Goal: Information Seeking & Learning: Find specific fact

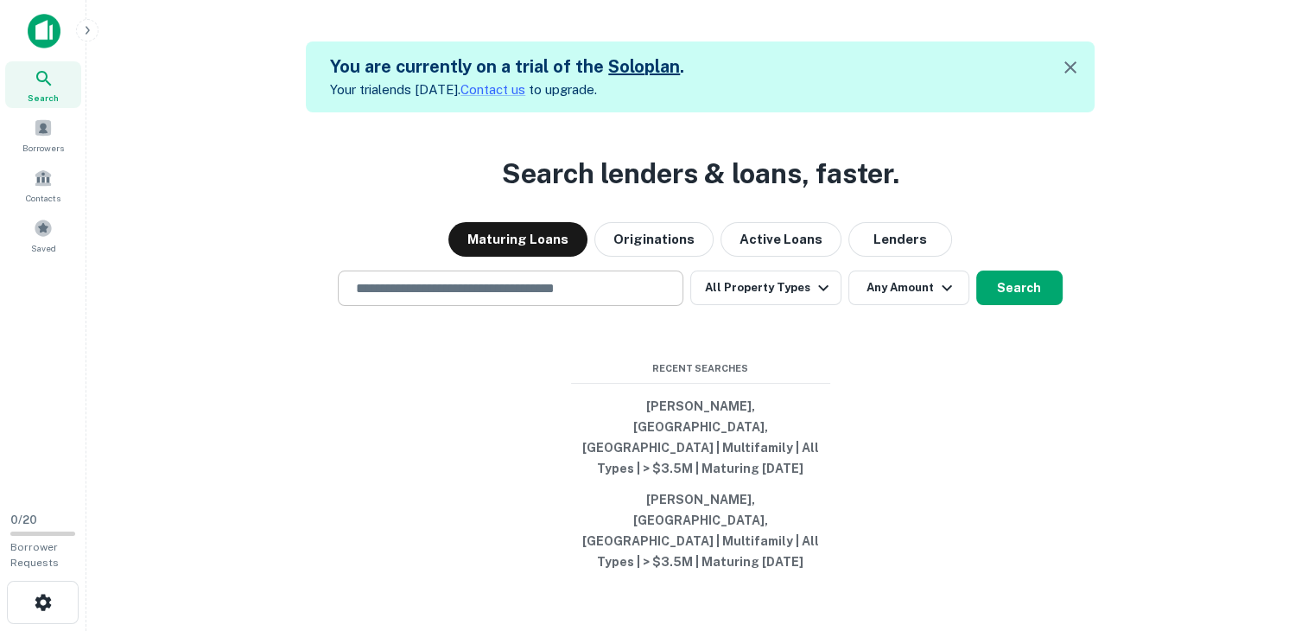
click at [635, 298] on input "text" at bounding box center [511, 288] width 330 height 20
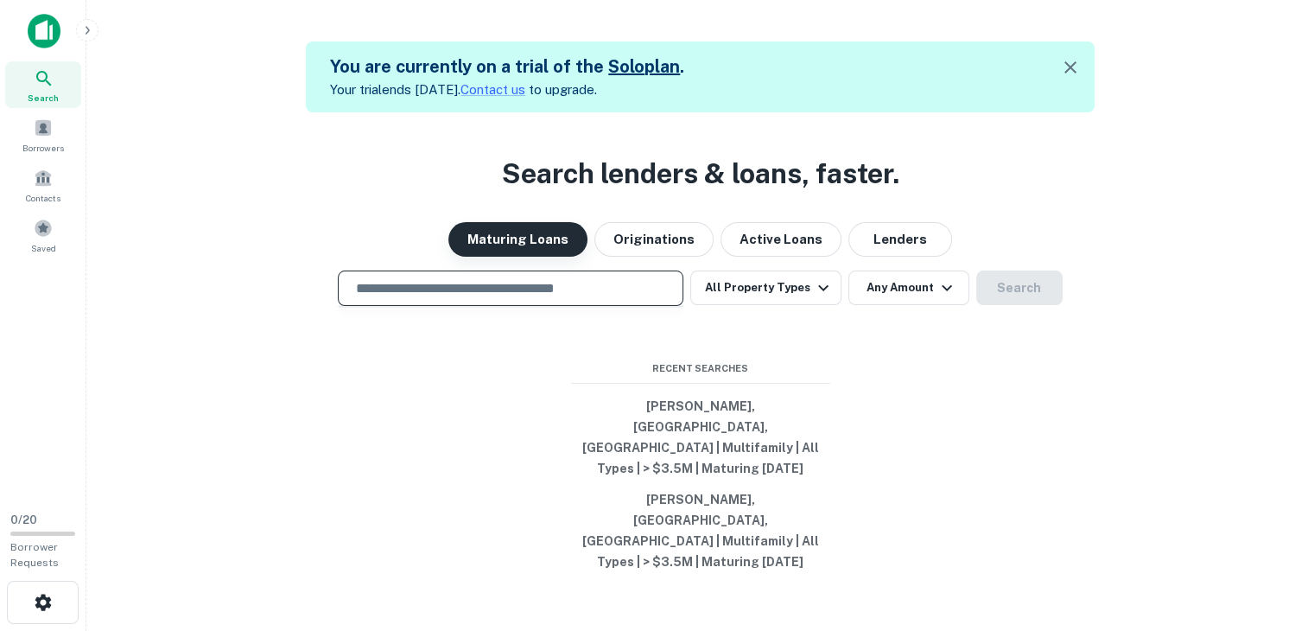
click at [543, 257] on button "Maturing Loans" at bounding box center [517, 239] width 139 height 35
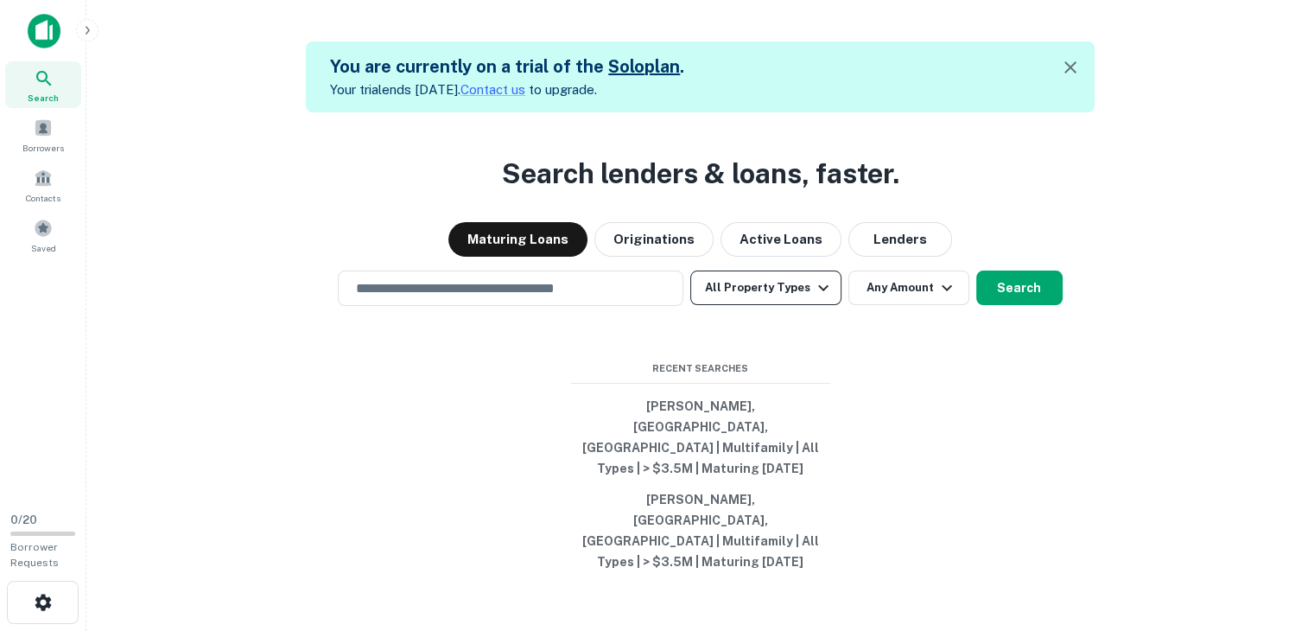
click at [694, 305] on button "All Property Types" at bounding box center [765, 287] width 150 height 35
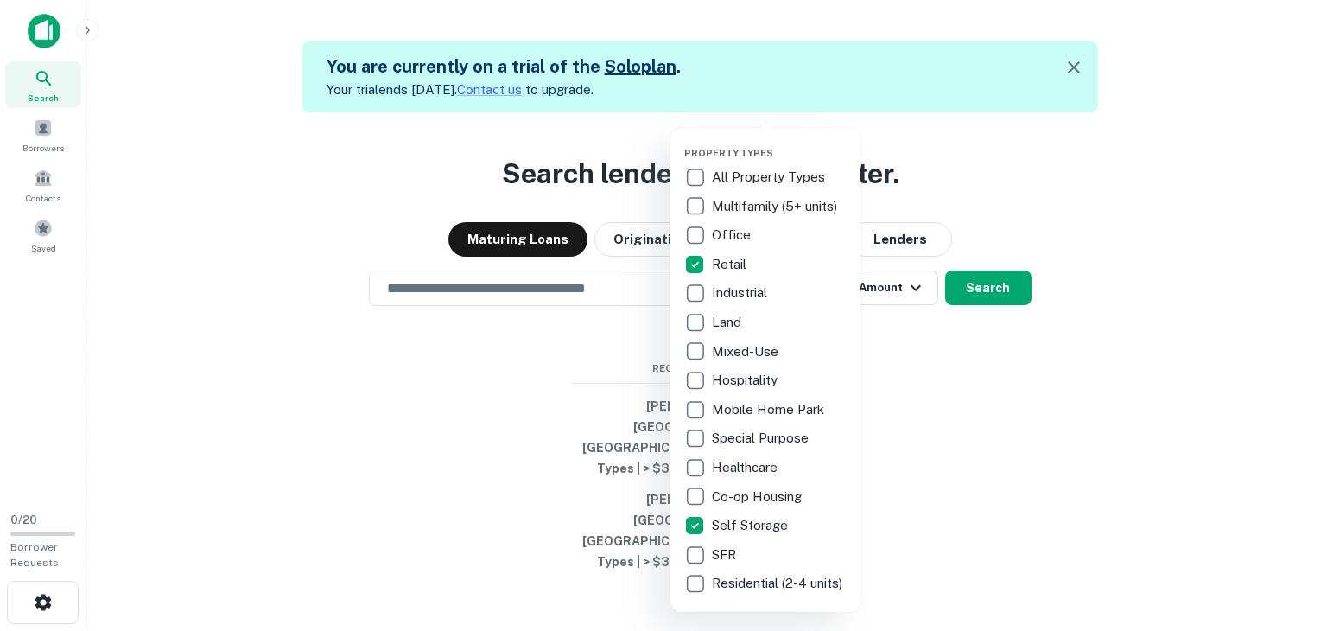
click at [715, 265] on p "Retail" at bounding box center [731, 264] width 38 height 21
click at [596, 322] on div at bounding box center [663, 315] width 1327 height 631
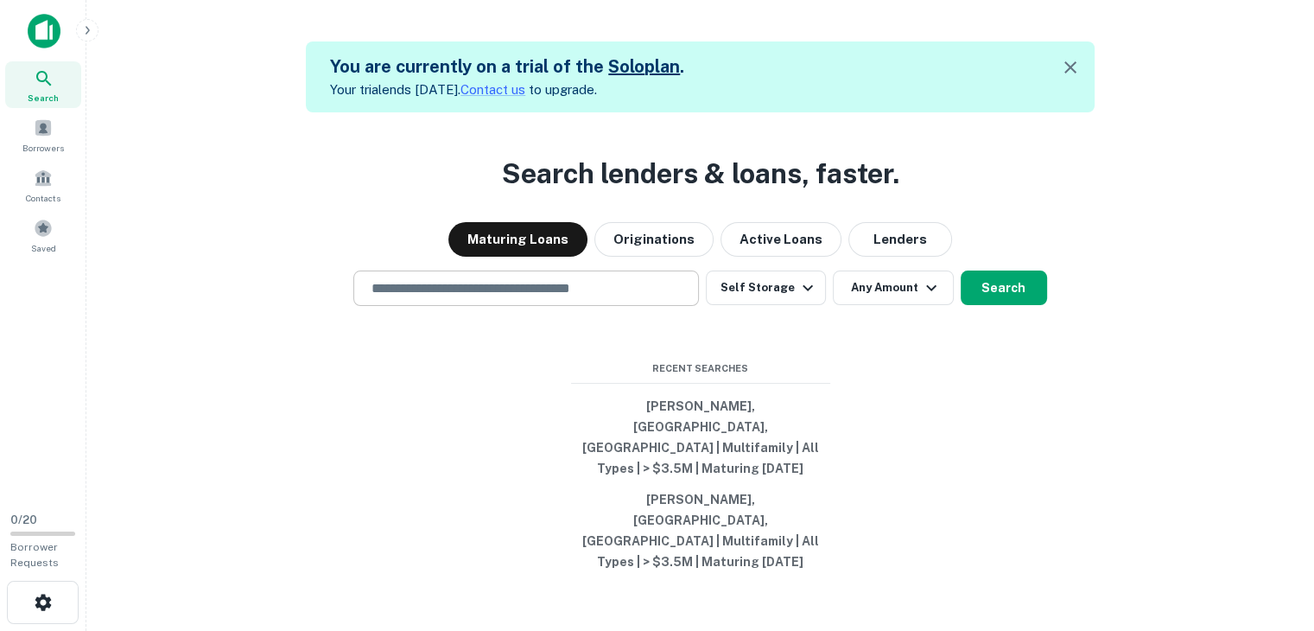
click at [596, 298] on input "text" at bounding box center [526, 288] width 330 height 20
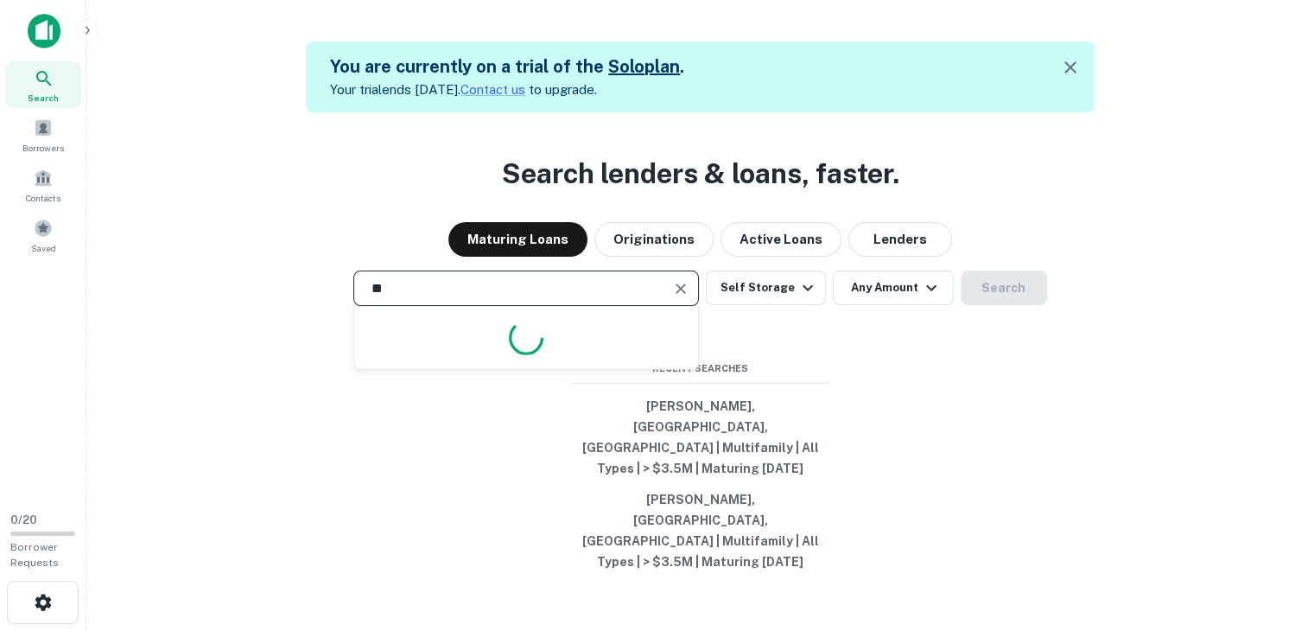
type input "*"
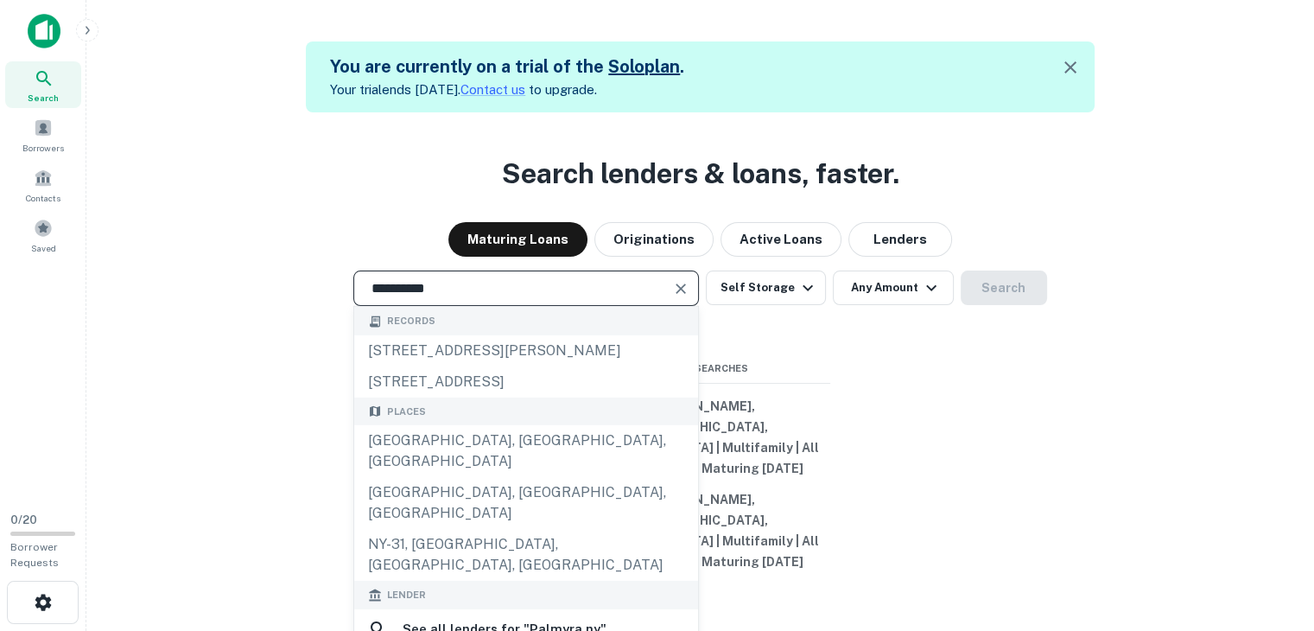
type input "**********"
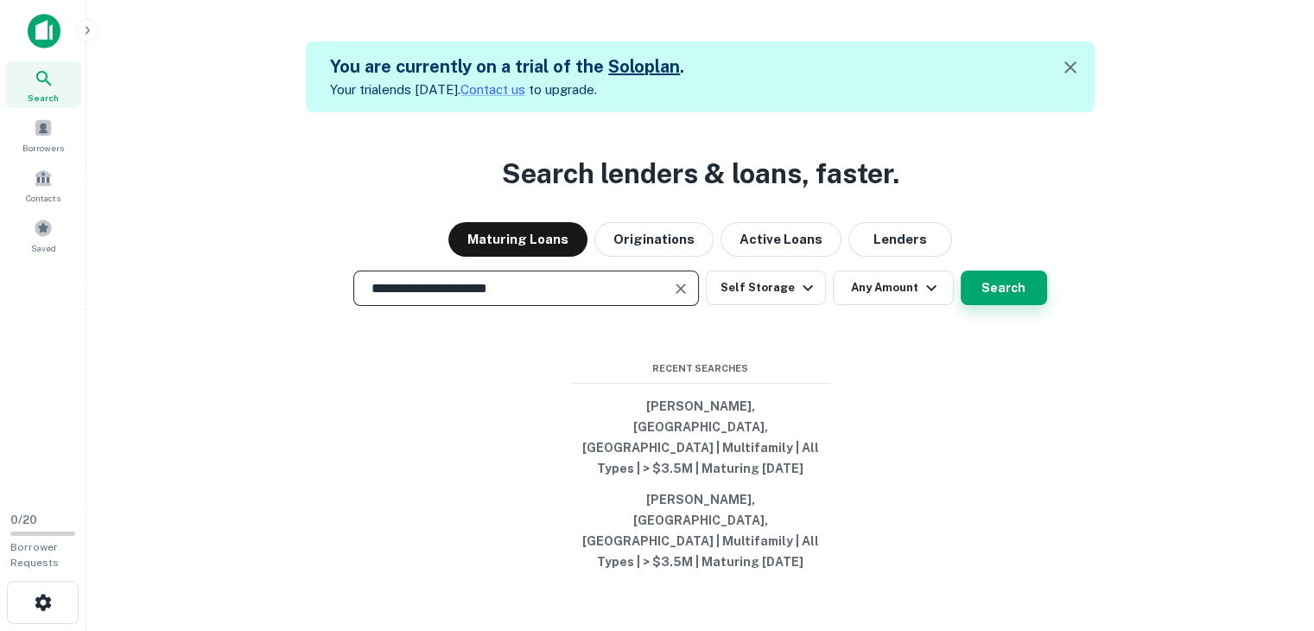
click at [999, 305] on button "Search" at bounding box center [1004, 287] width 86 height 35
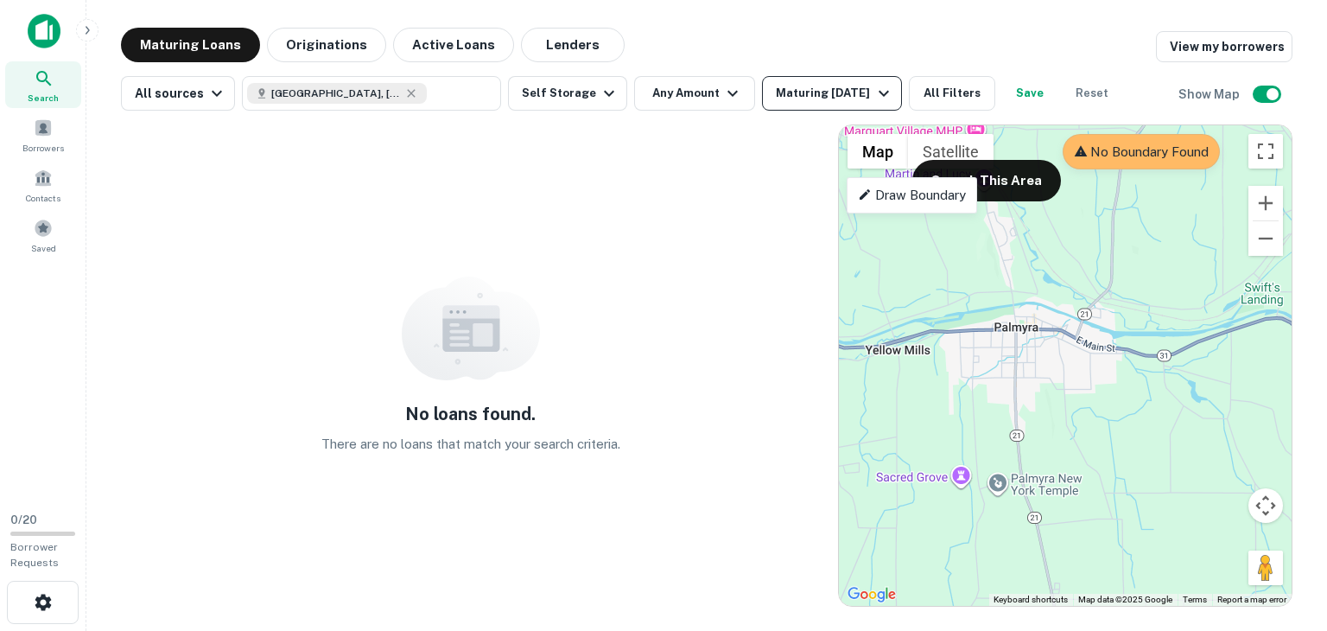
click at [793, 103] on div "Maturing In 1 Year" at bounding box center [834, 93] width 117 height 21
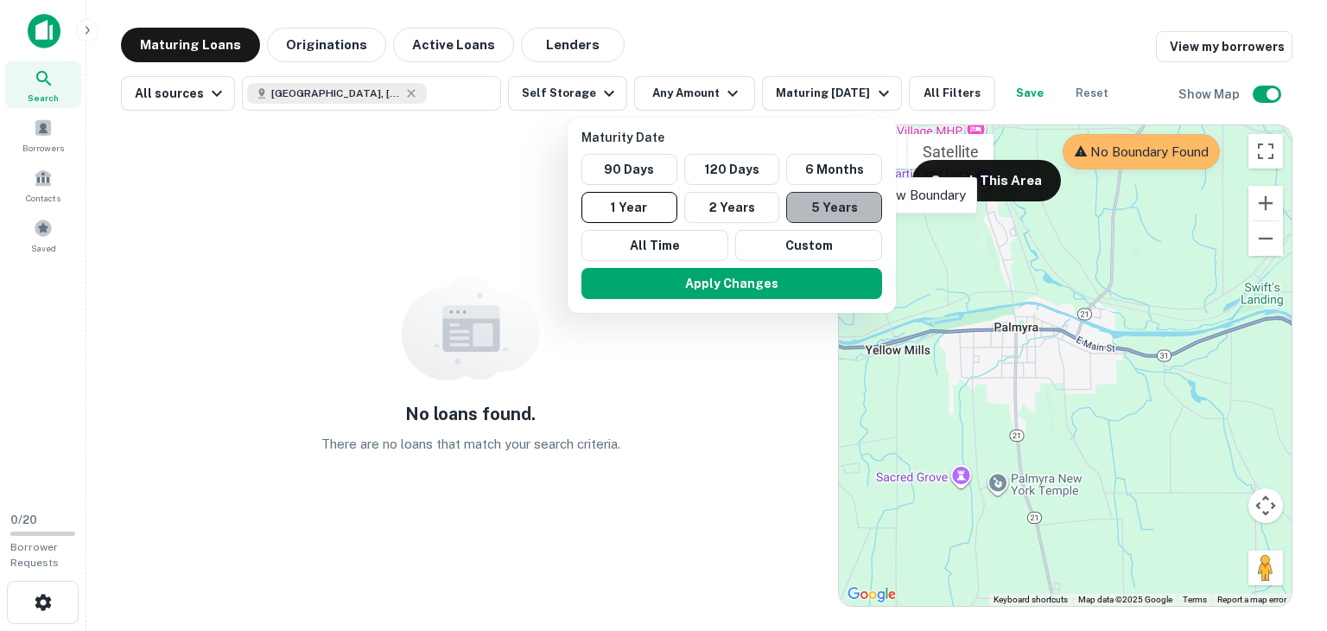
click at [809, 208] on button "5 Years" at bounding box center [834, 207] width 96 height 31
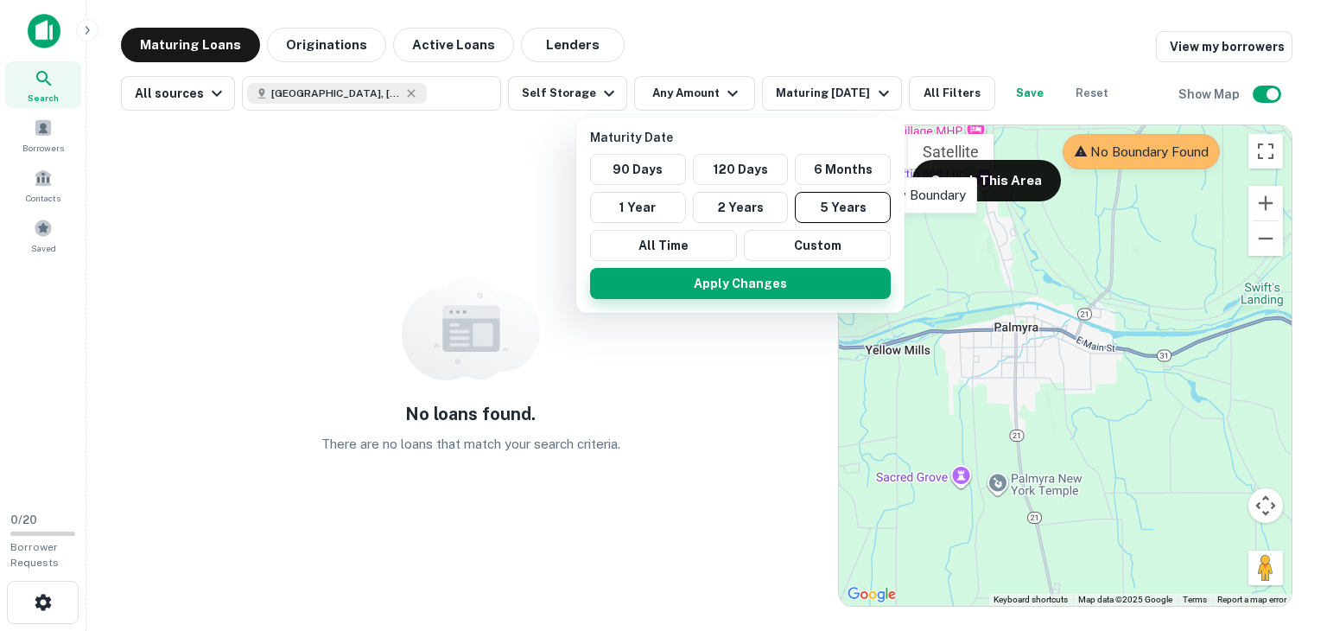
click at [760, 270] on button "Apply Changes" at bounding box center [740, 283] width 301 height 31
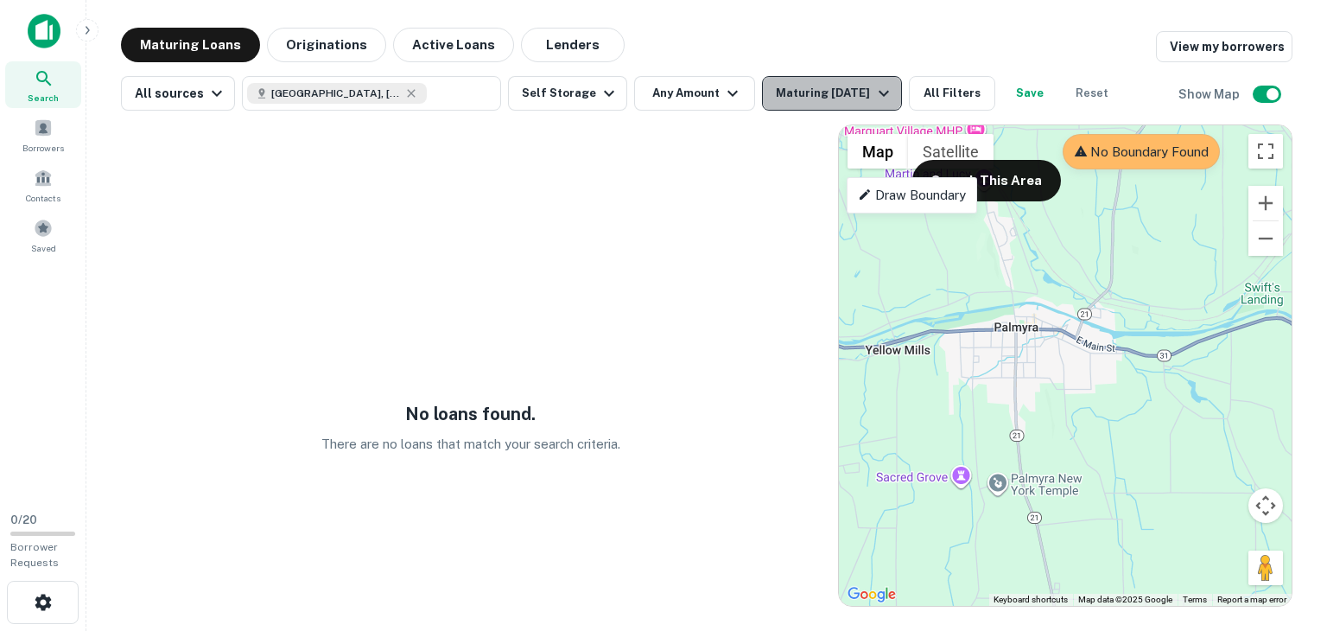
click at [779, 87] on div "Maturing In 5 Years" at bounding box center [834, 93] width 117 height 21
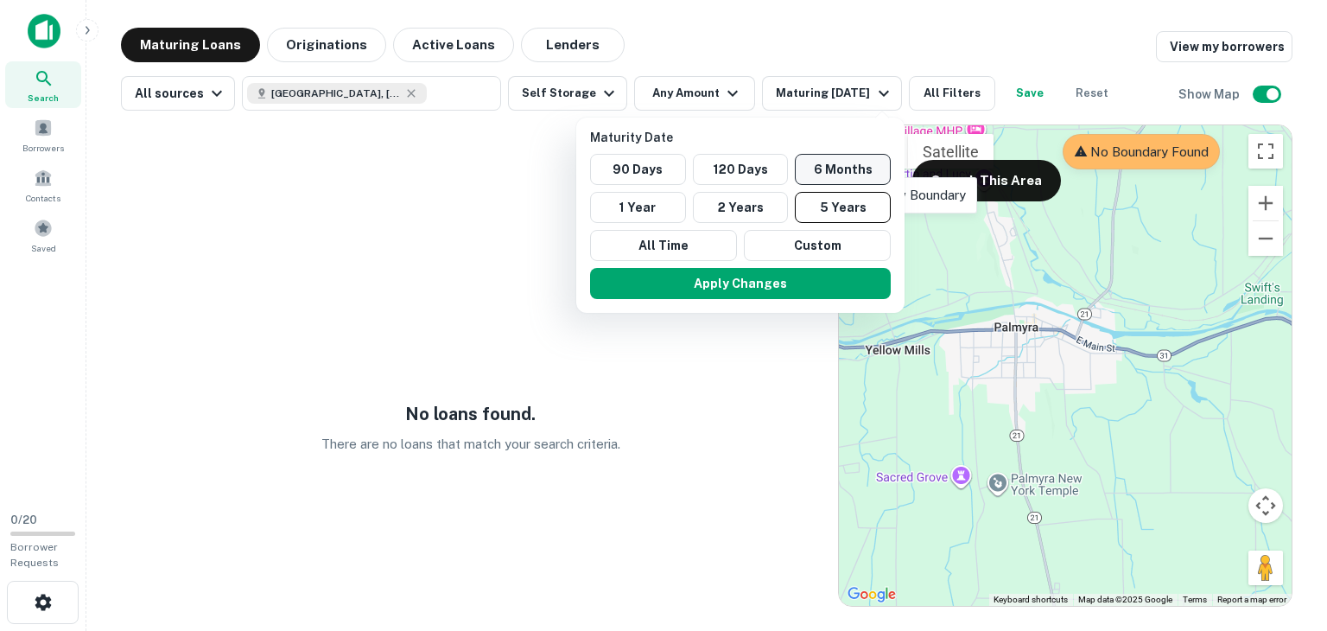
click at [820, 167] on button "6 Months" at bounding box center [843, 169] width 96 height 31
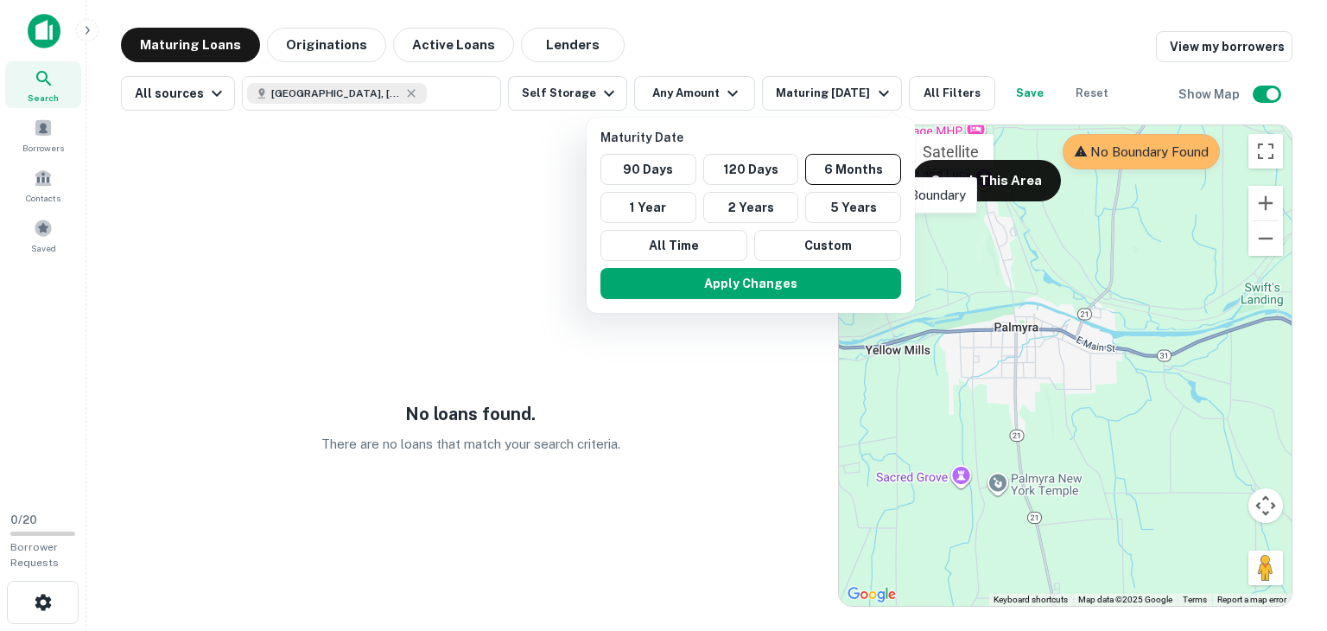
click at [999, 315] on div at bounding box center [663, 315] width 1327 height 631
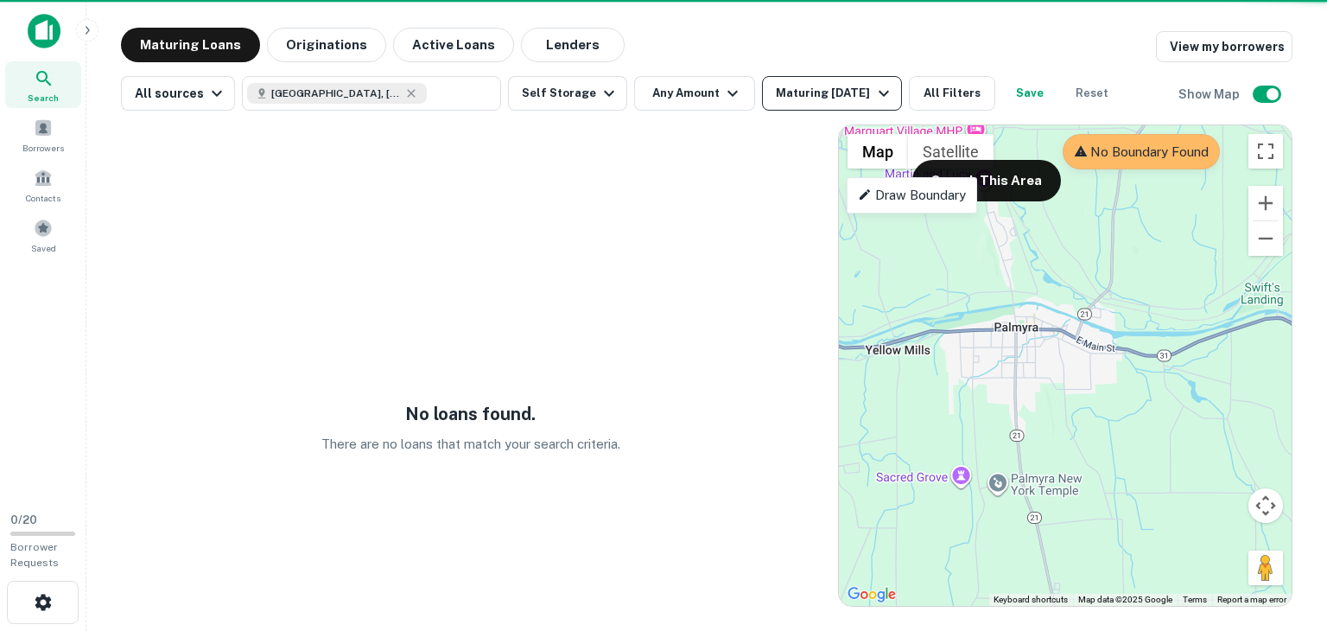
click at [855, 103] on div "Maturing In 6 Months" at bounding box center [834, 93] width 117 height 21
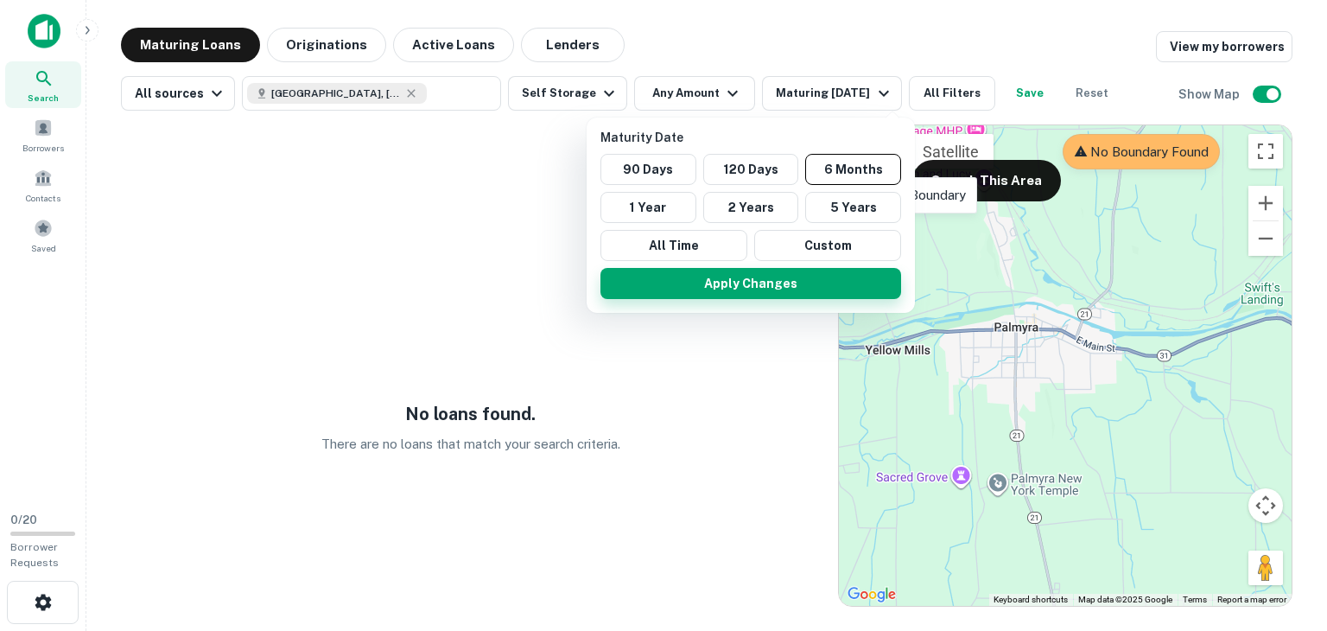
click at [745, 284] on button "Apply Changes" at bounding box center [750, 283] width 301 height 31
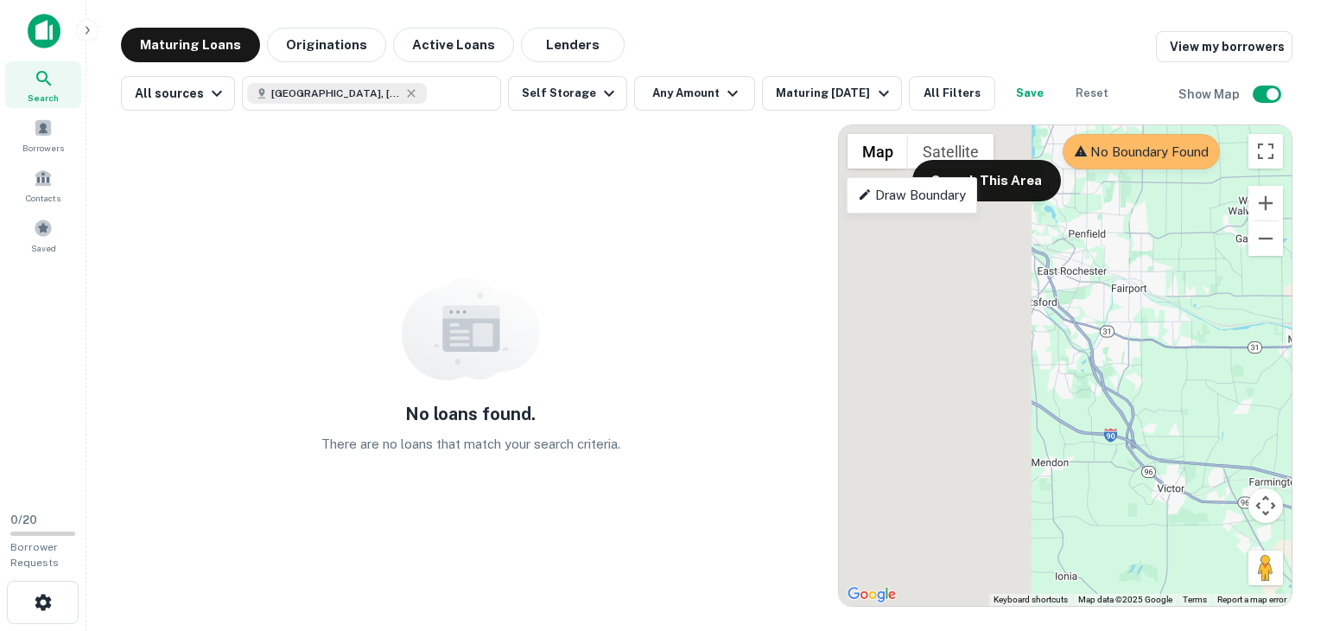
drag, startPoint x: 929, startPoint y: 392, endPoint x: 1323, endPoint y: 385, distance: 394.0
click at [1313, 385] on main "Maturing Loans Originations Active Loans Lenders View my borrowers All sources …" at bounding box center [706, 315] width 1241 height 631
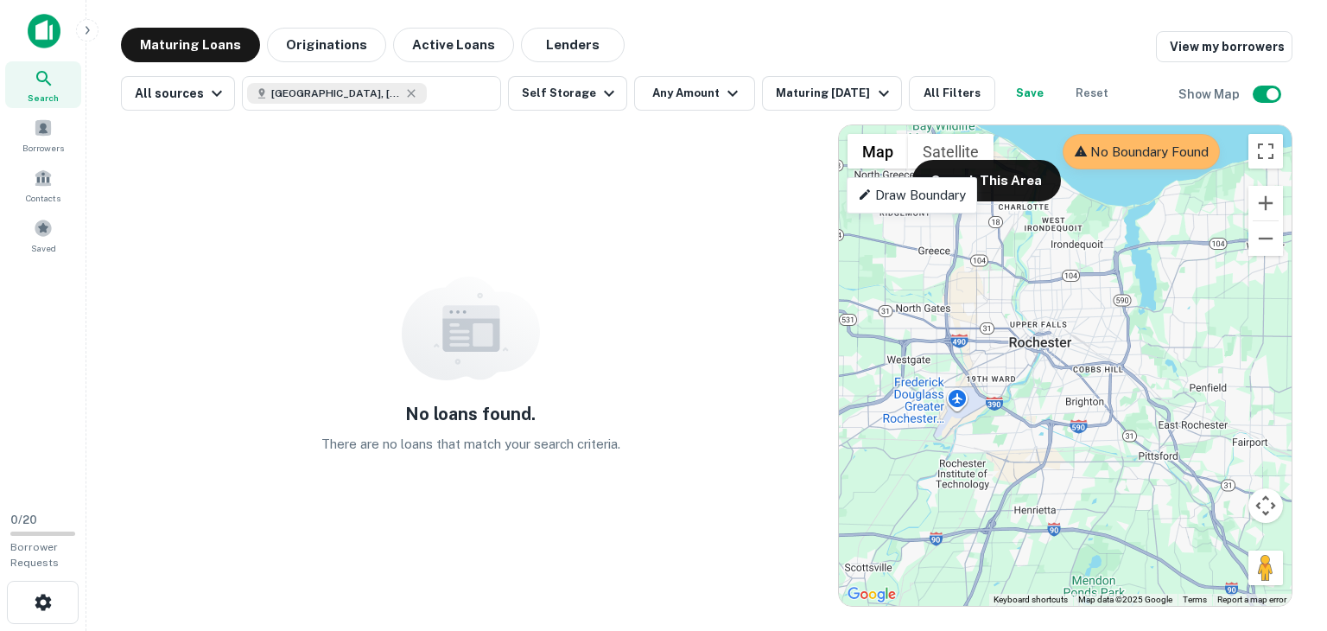
drag, startPoint x: 985, startPoint y: 260, endPoint x: 1099, endPoint y: 419, distance: 195.6
click at [1099, 419] on div at bounding box center [1065, 365] width 453 height 480
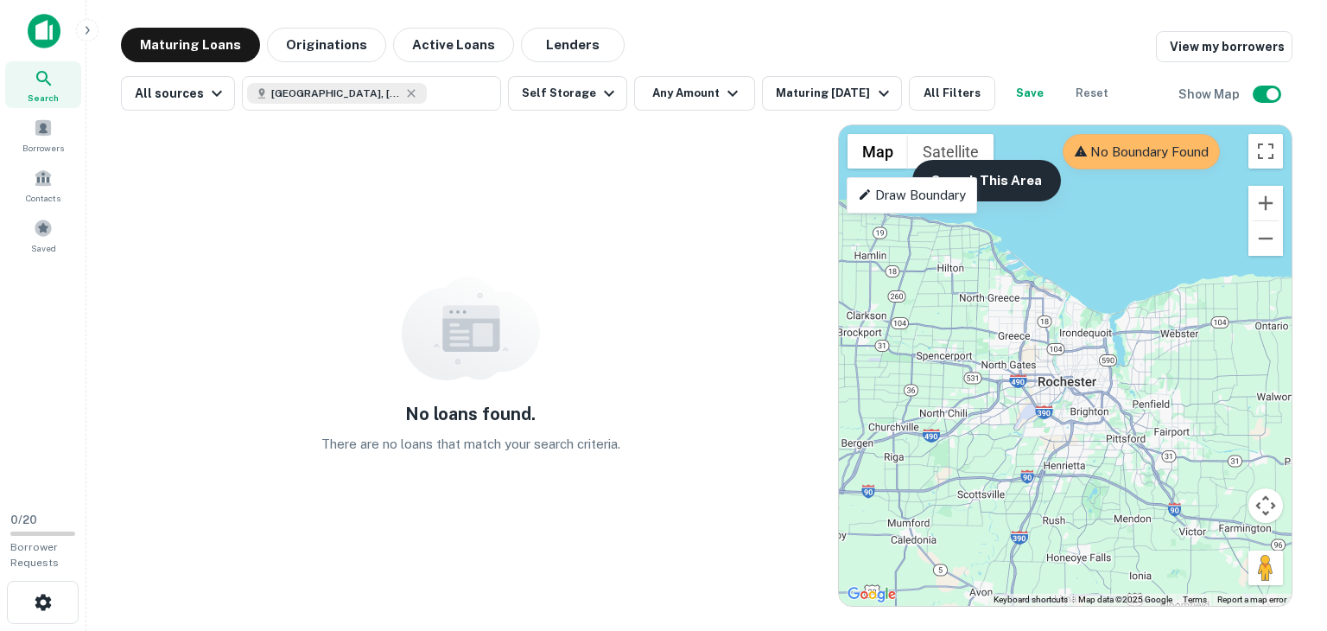
click at [1032, 198] on button "Search This Area" at bounding box center [986, 180] width 149 height 41
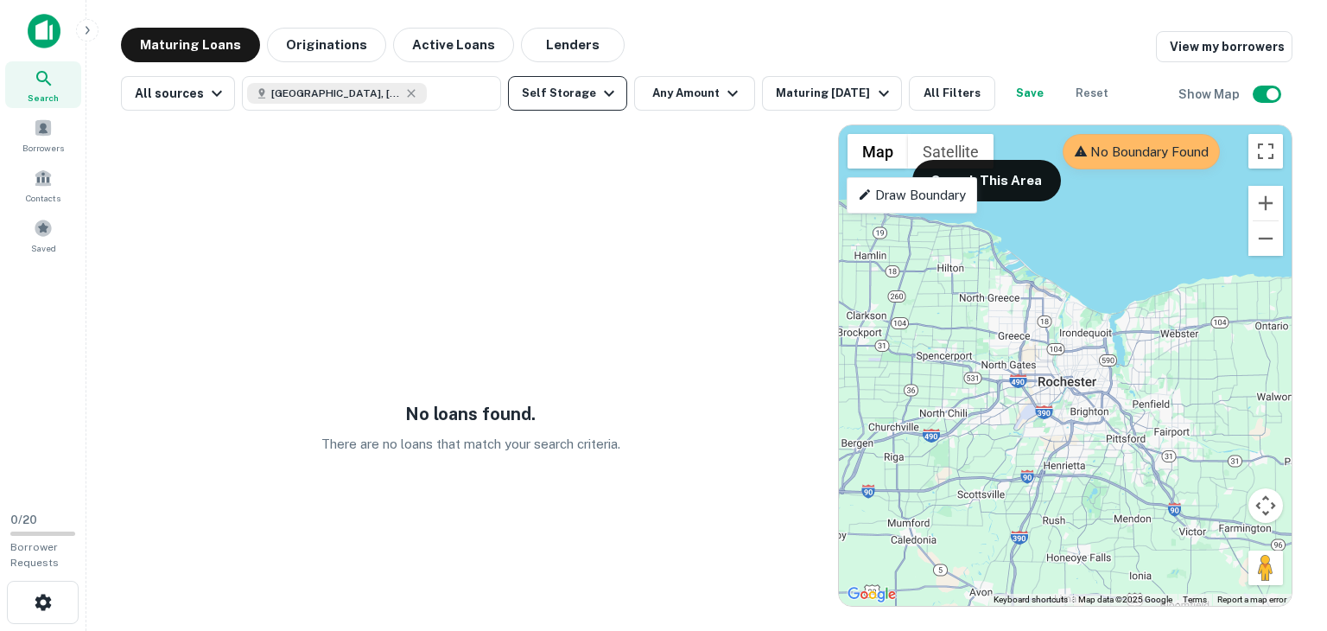
click at [559, 91] on button "Self Storage" at bounding box center [567, 93] width 119 height 35
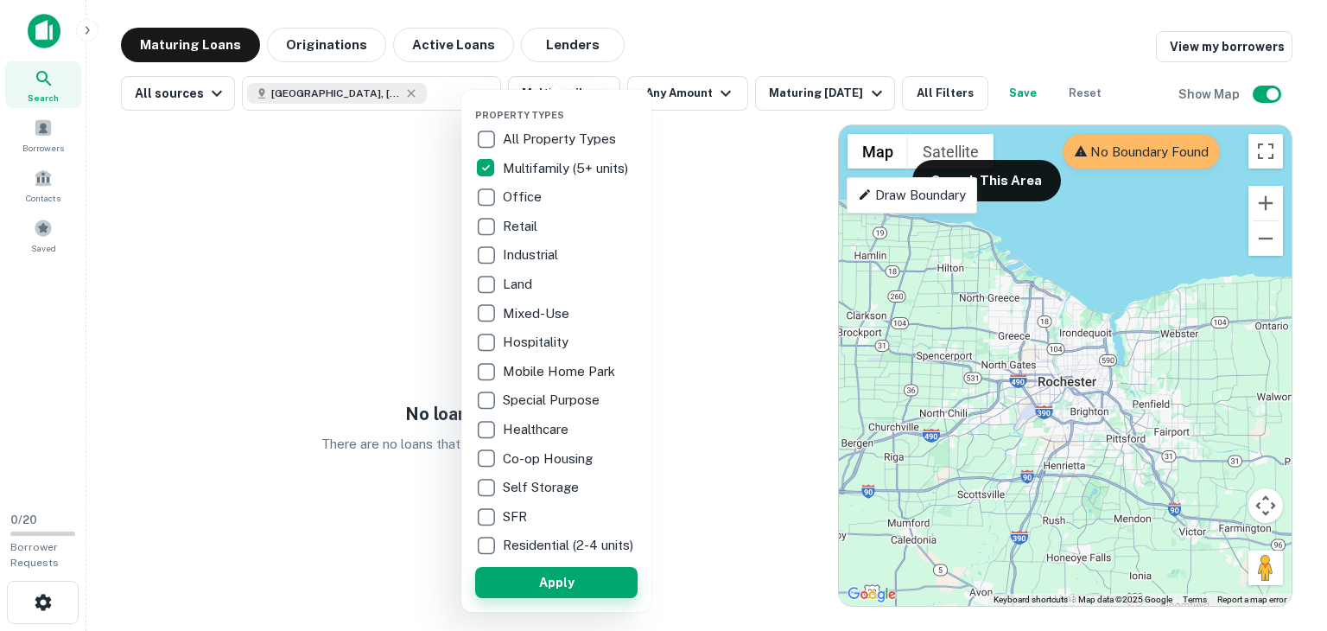
click at [559, 592] on button "Apply" at bounding box center [556, 582] width 162 height 31
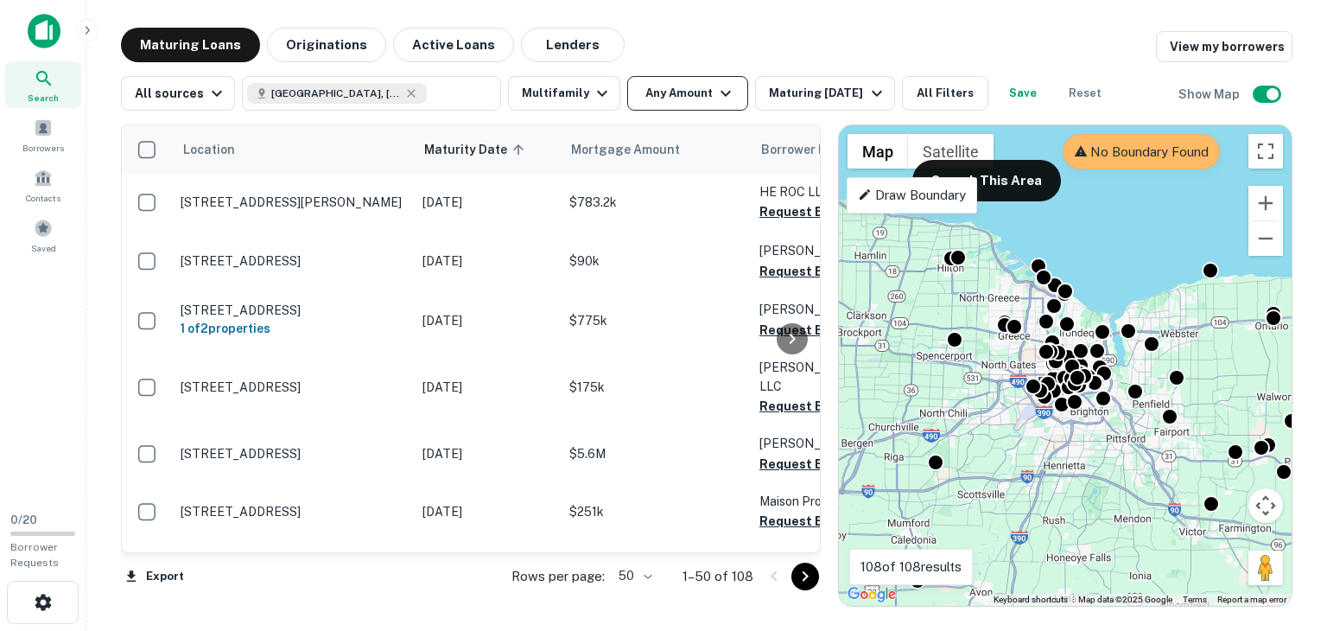
click at [683, 98] on button "Any Amount" at bounding box center [687, 93] width 121 height 35
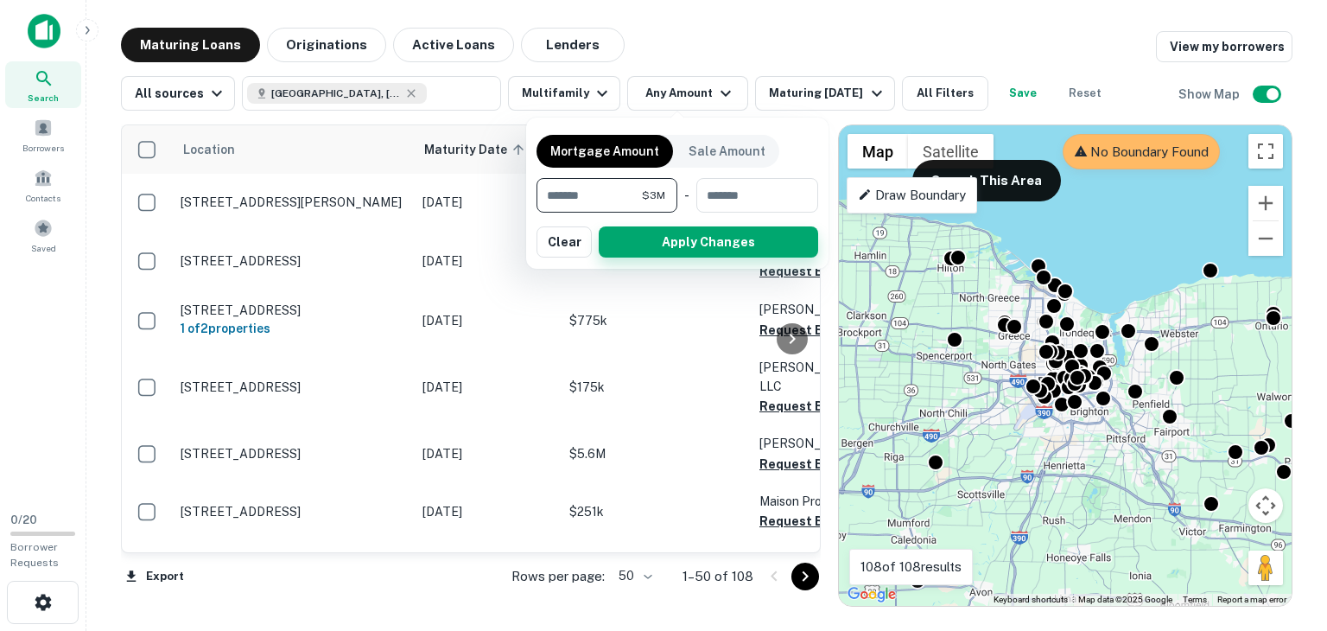
type input "*******"
click at [646, 239] on button "Apply Changes" at bounding box center [708, 241] width 219 height 31
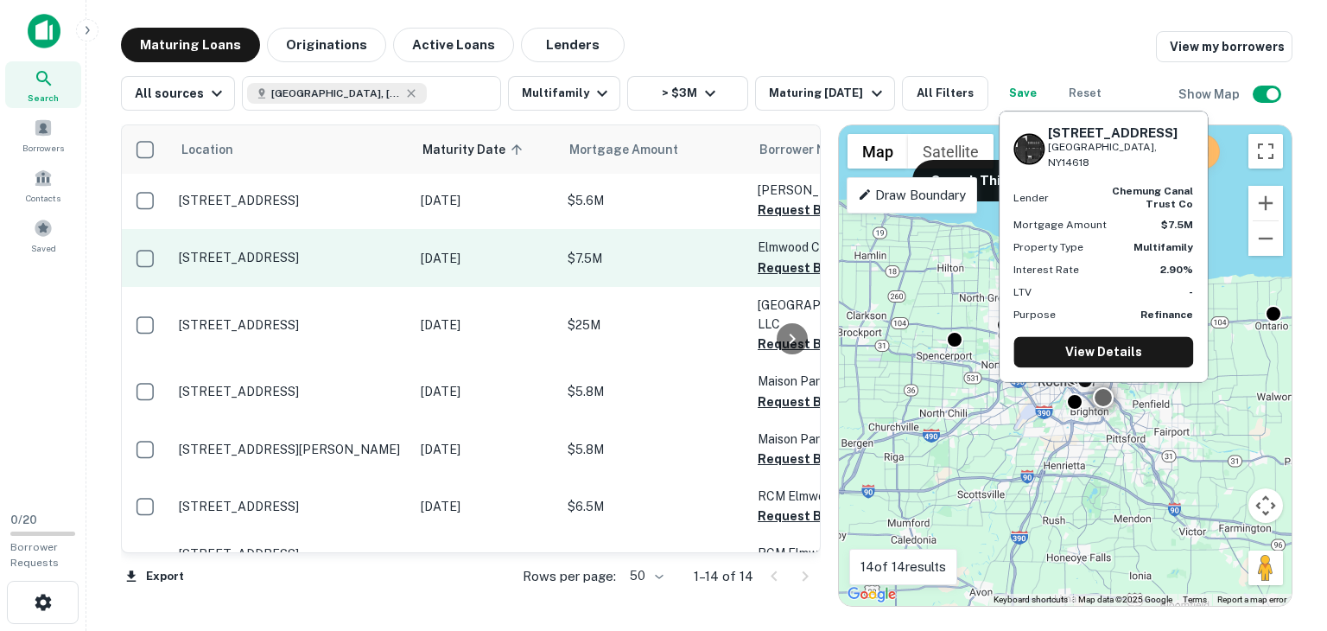
scroll to position [0, 2]
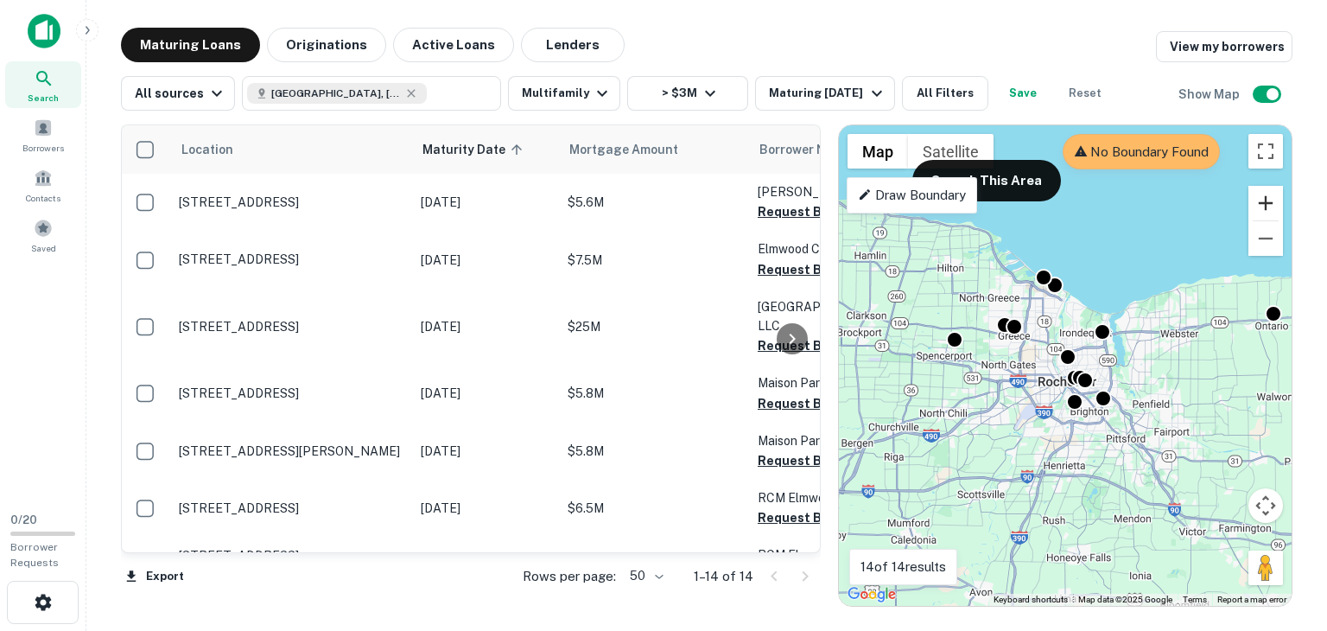
click at [1275, 212] on button "Zoom in" at bounding box center [1265, 203] width 35 height 35
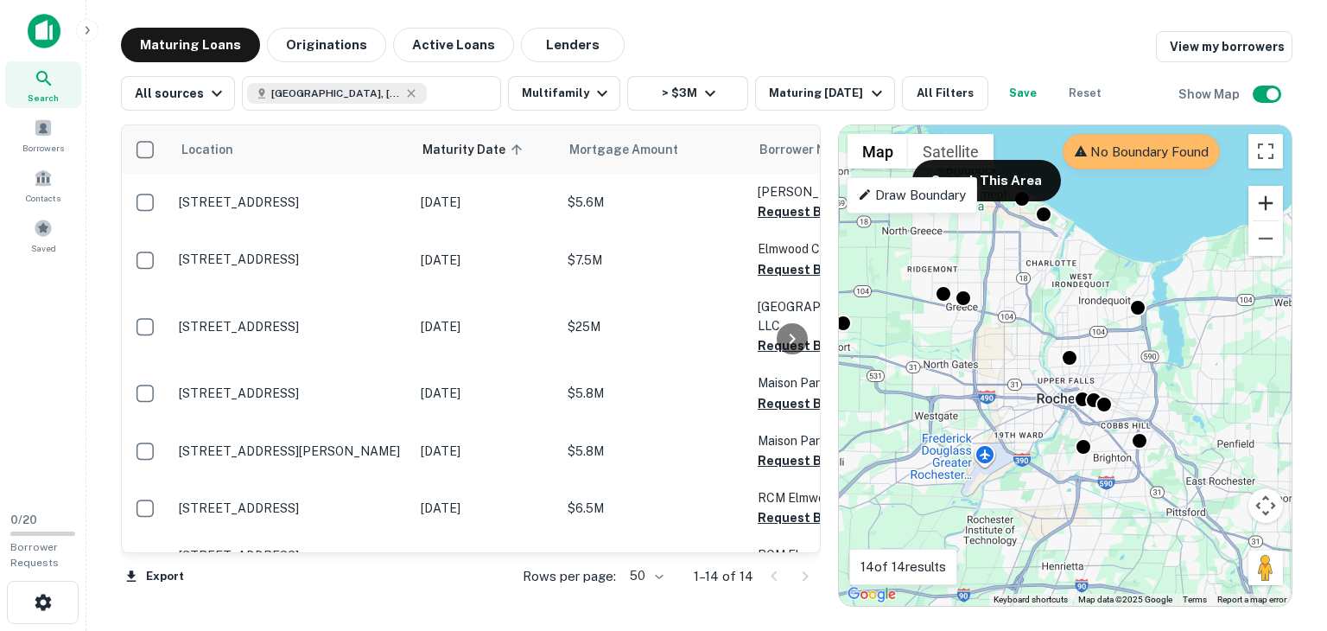
click at [1275, 212] on button "Zoom in" at bounding box center [1265, 203] width 35 height 35
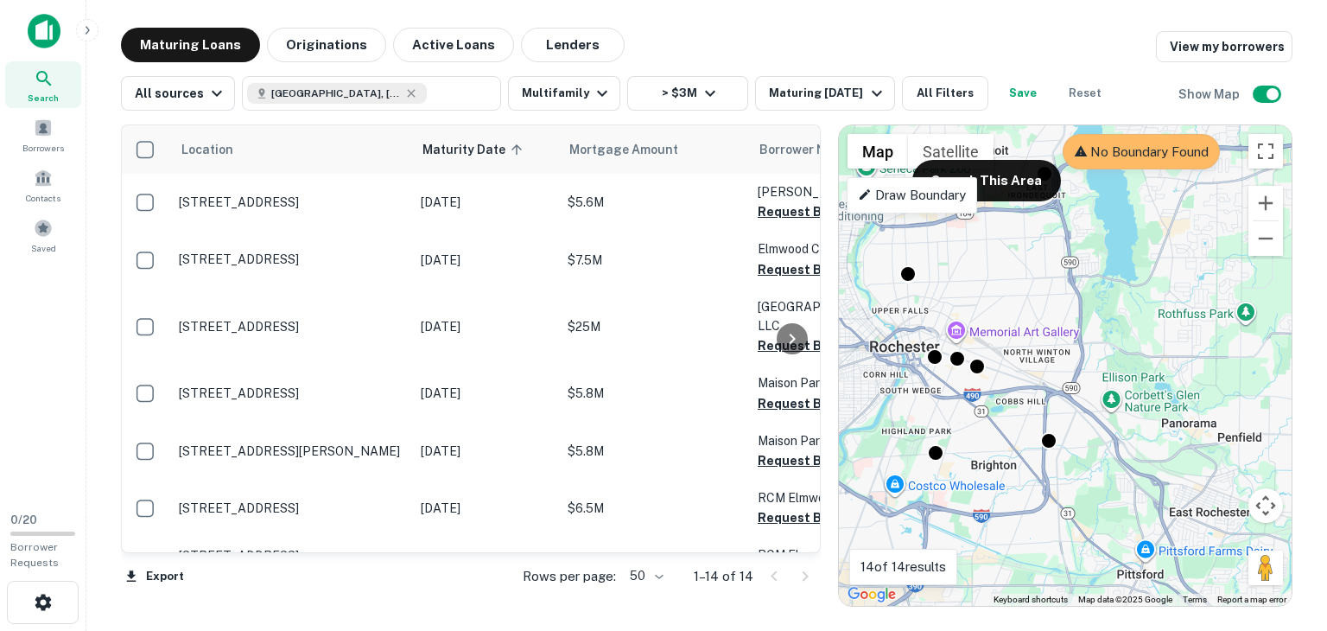
drag, startPoint x: 1158, startPoint y: 462, endPoint x: 987, endPoint y: 374, distance: 192.4
click at [987, 374] on div "To activate drag with keyboard, press Alt + Enter. Once in keyboard drag state,…" at bounding box center [1065, 365] width 453 height 480
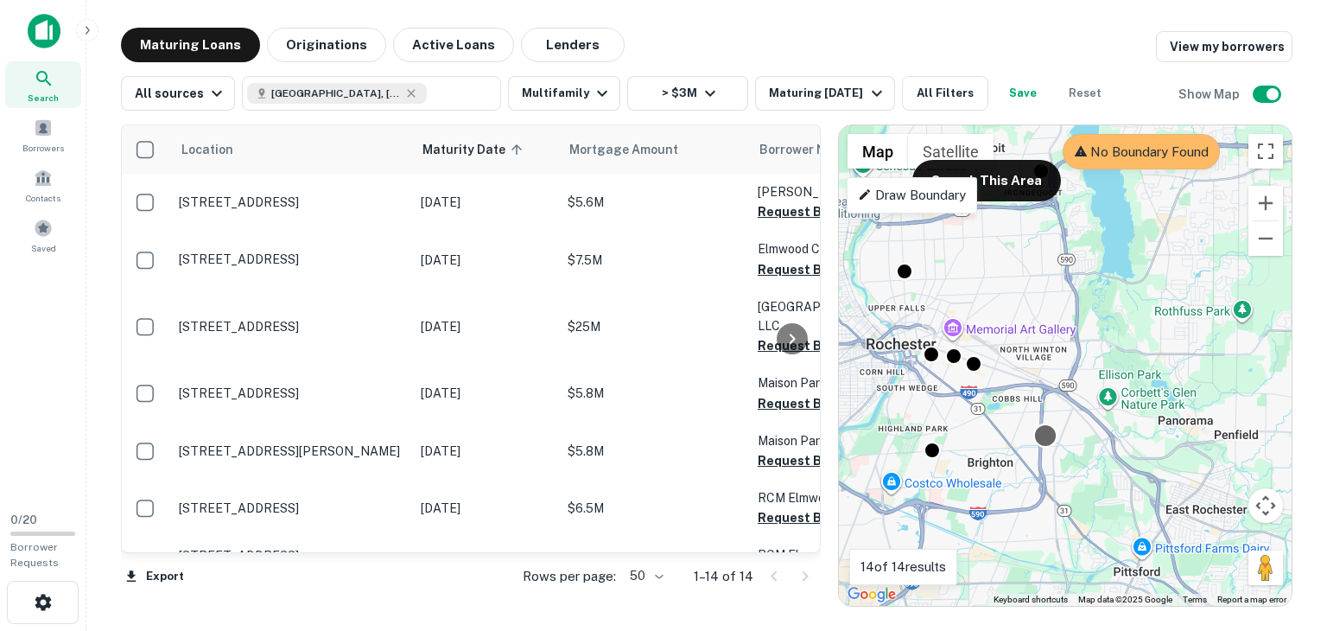
click at [1038, 444] on div at bounding box center [1045, 435] width 25 height 25
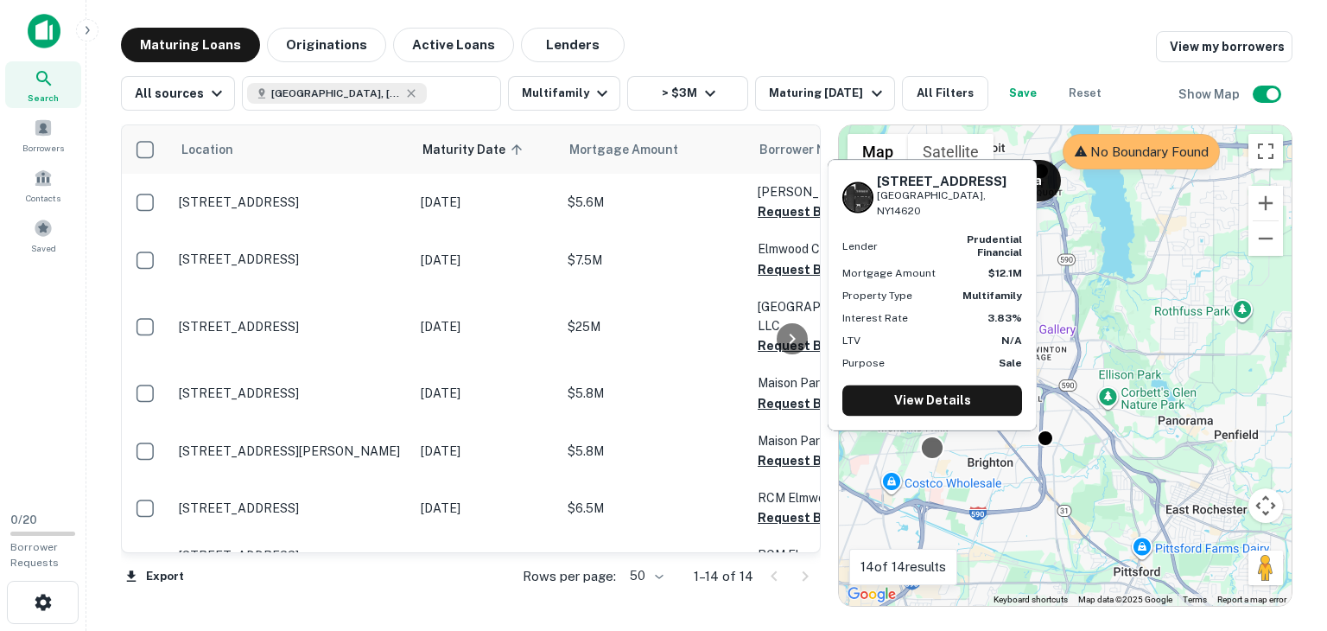
click at [933, 445] on div at bounding box center [932, 447] width 25 height 25
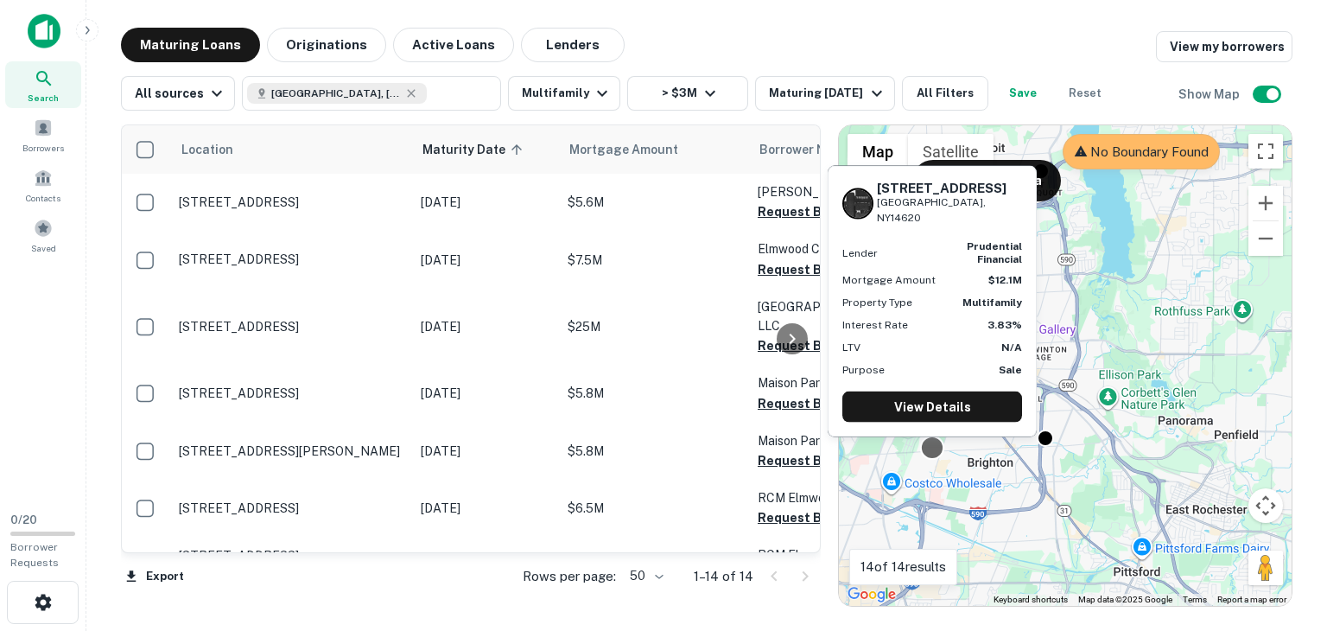
click at [941, 450] on div at bounding box center [932, 447] width 25 height 25
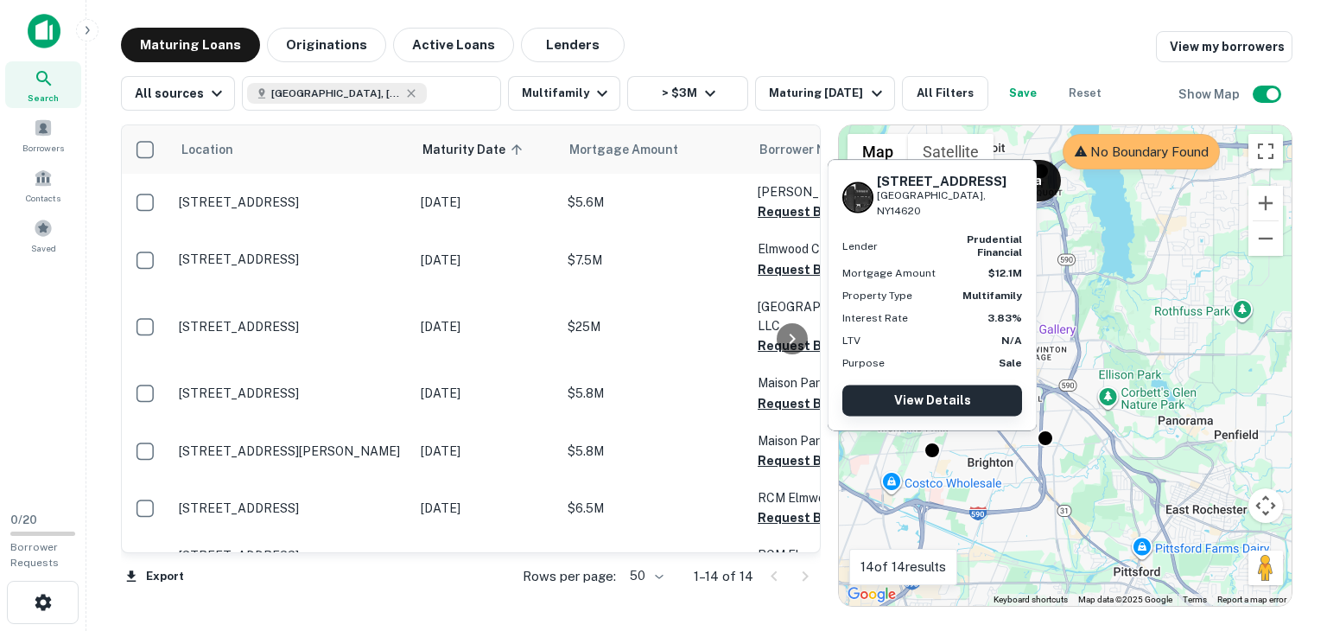
click at [928, 397] on link "View Details" at bounding box center [932, 399] width 180 height 31
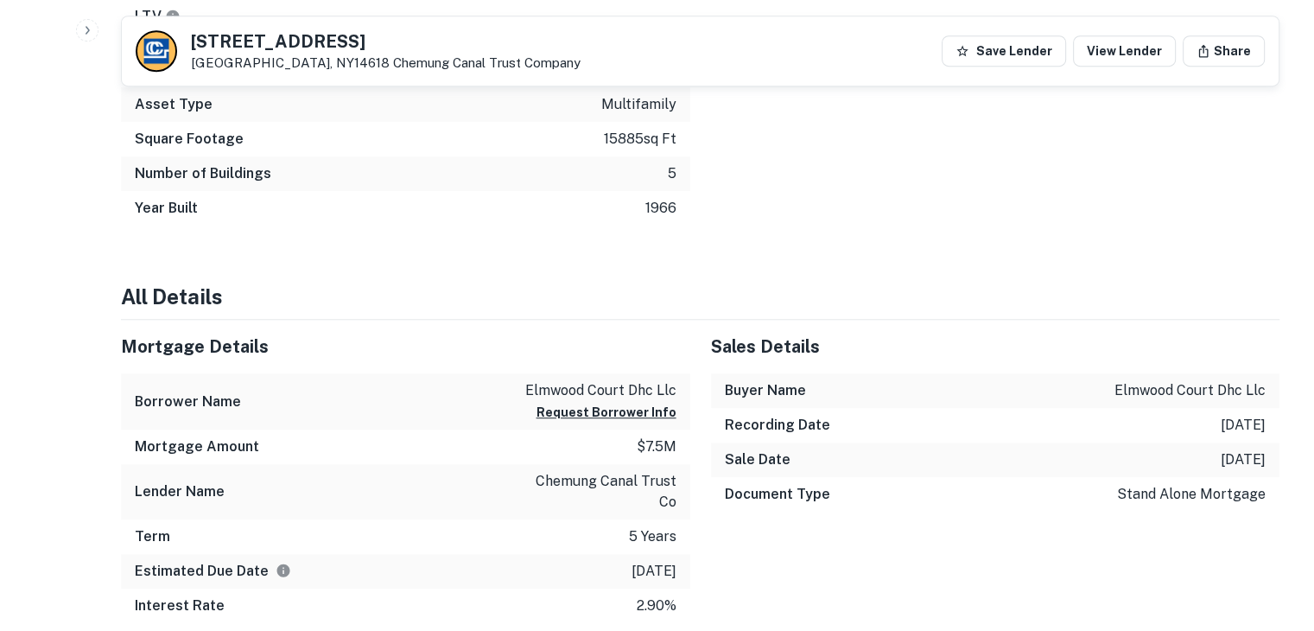
scroll to position [1062, 0]
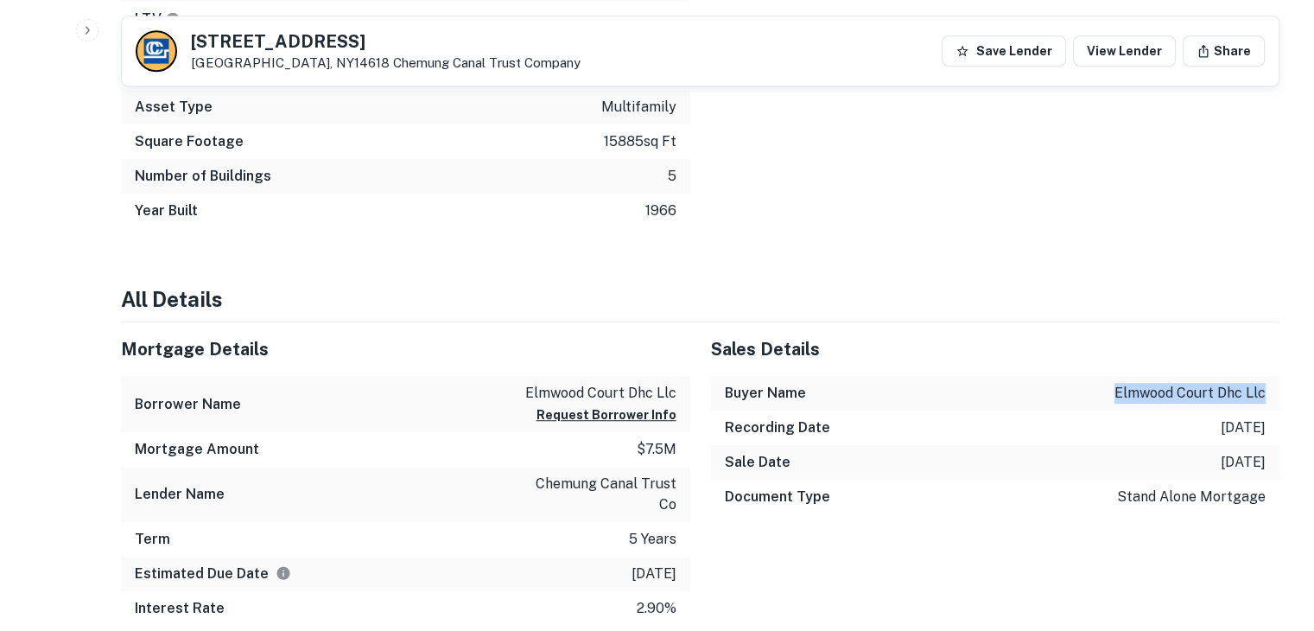
drag, startPoint x: 1120, startPoint y: 390, endPoint x: 1280, endPoint y: 374, distance: 161.5
click at [1280, 374] on div "[STREET_ADDRESS] Chemung Canal Trust Company Save Lender View Lender Share View…" at bounding box center [700, 560] width 1200 height 3189
copy p "elmwood court dhc llc"
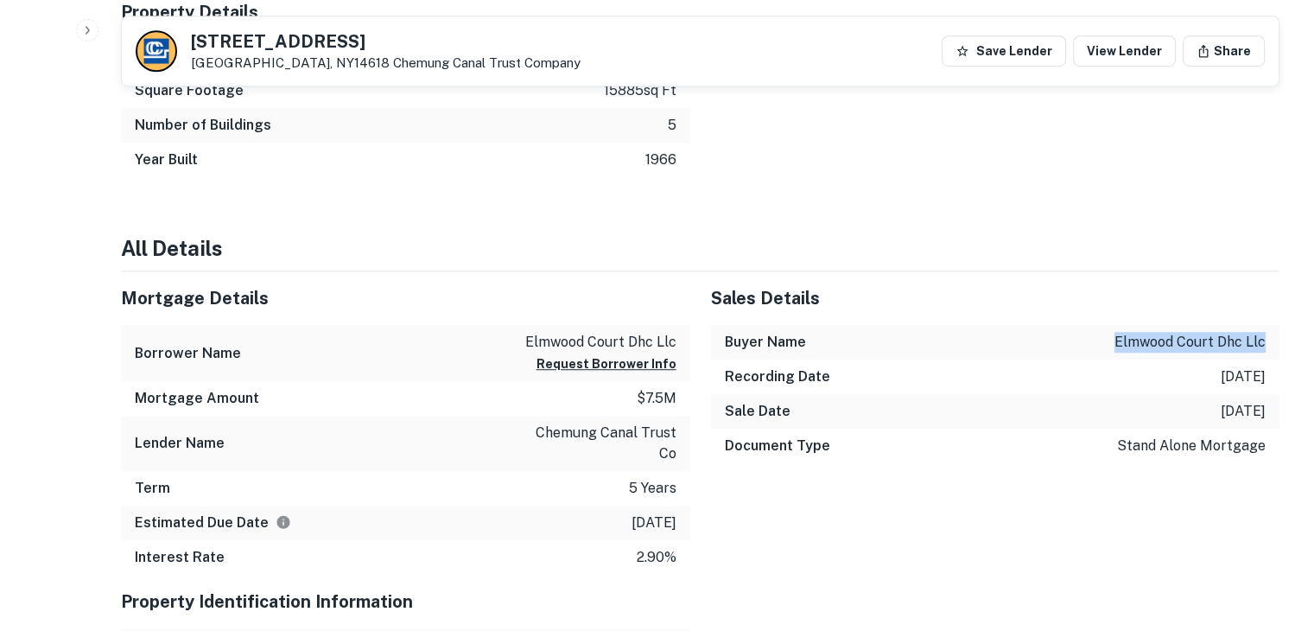
scroll to position [1112, 0]
click at [286, 406] on div "Mortgage Amount $7.5m" at bounding box center [405, 399] width 569 height 35
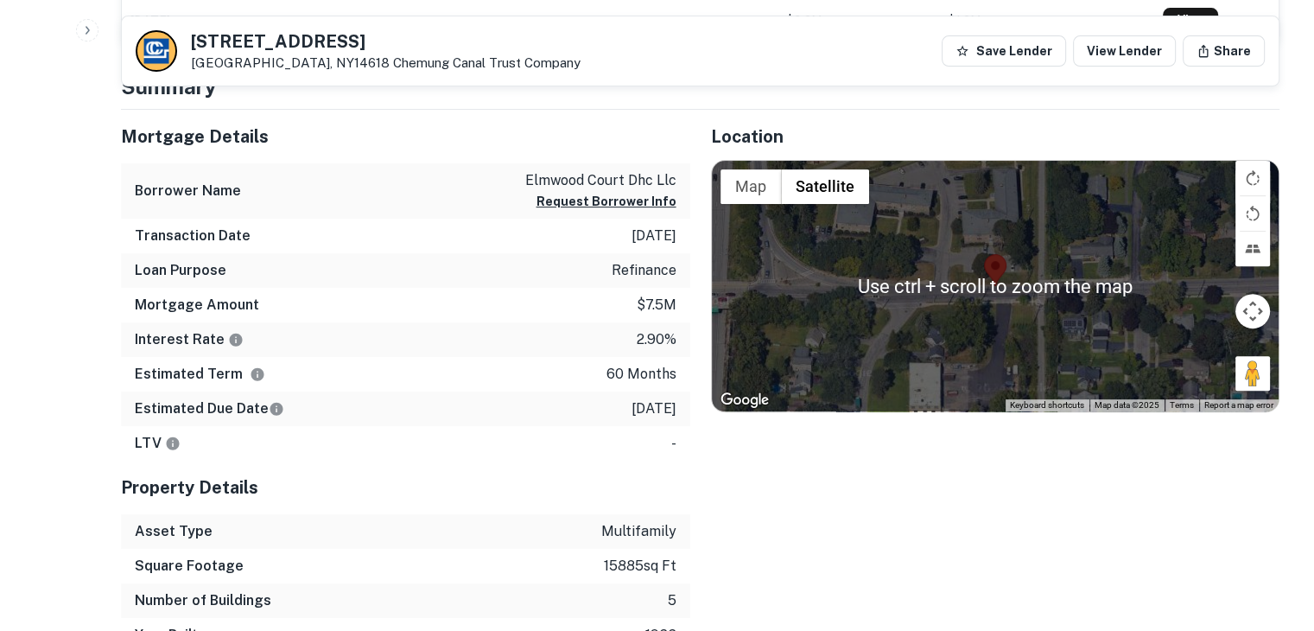
scroll to position [636, 0]
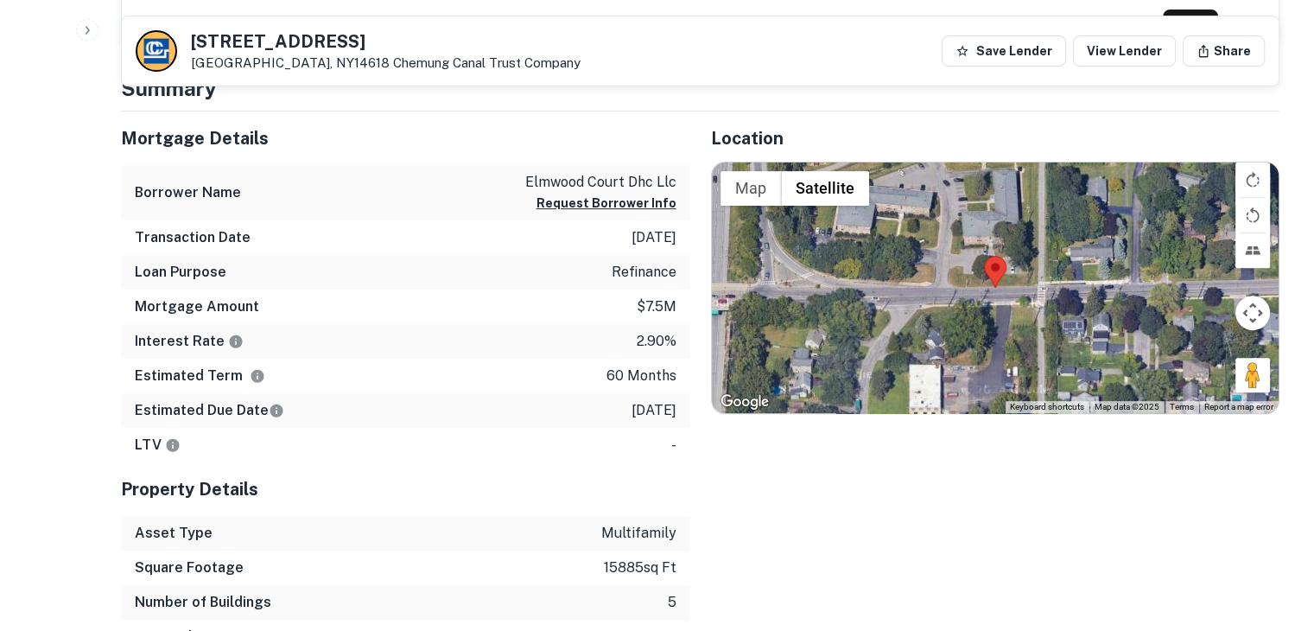
click at [1247, 323] on button "Map camera controls" at bounding box center [1252, 312] width 35 height 35
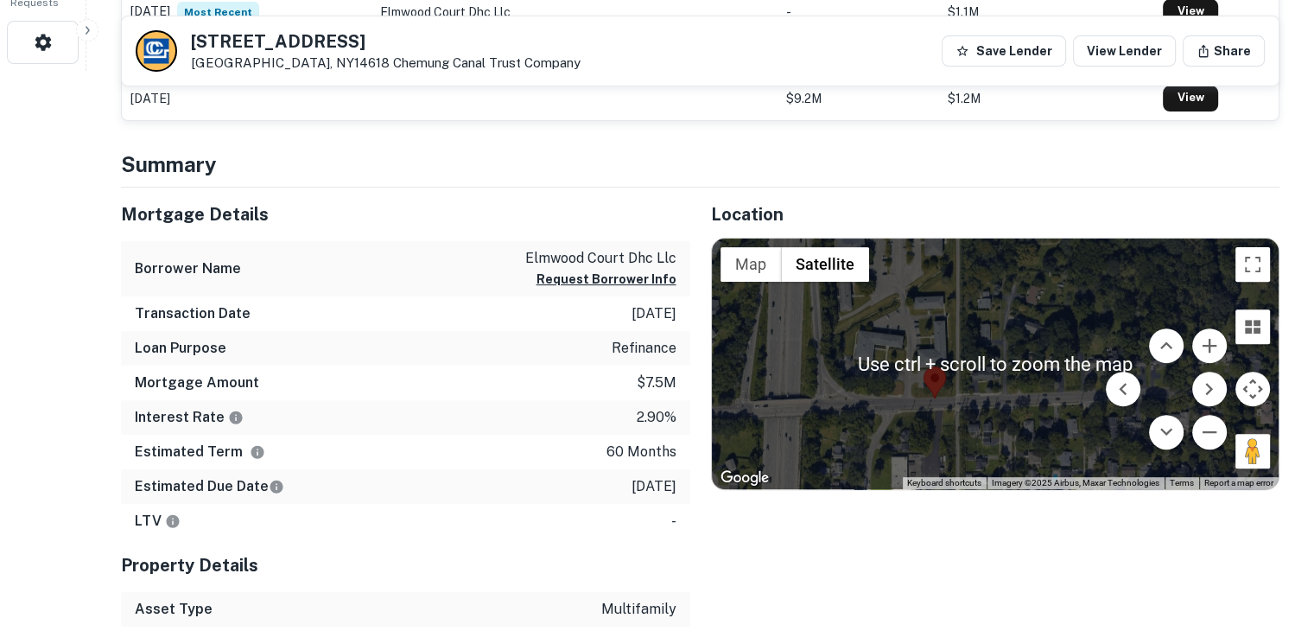
scroll to position [556, 0]
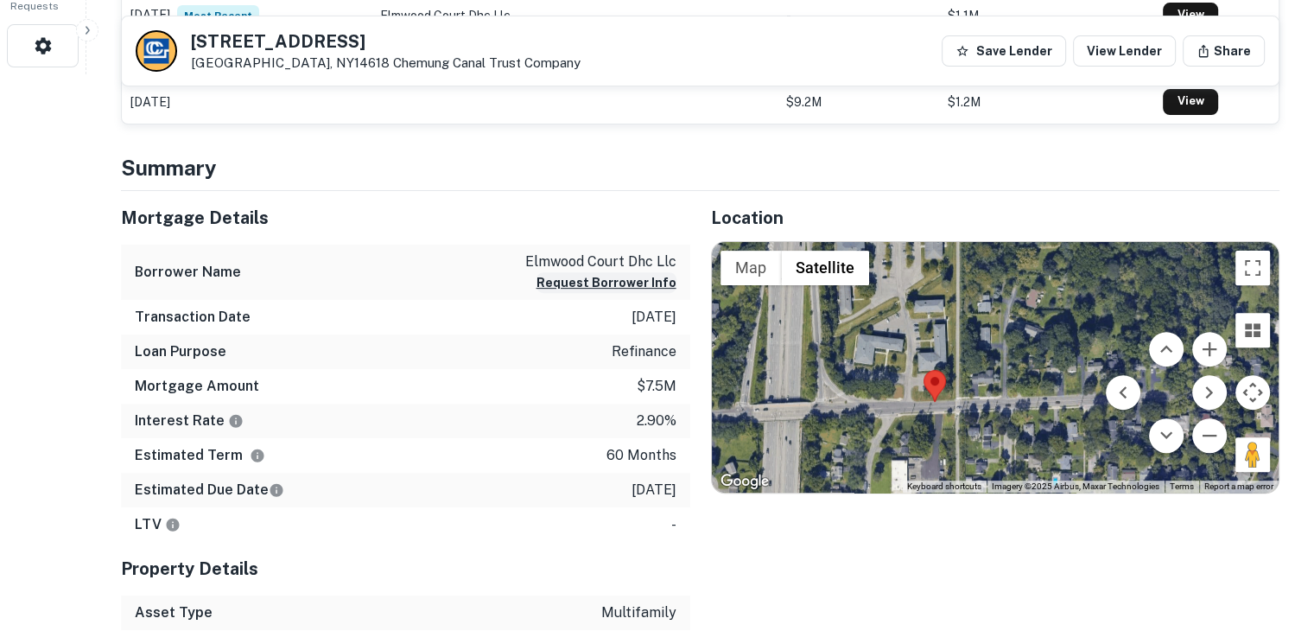
click at [611, 283] on button "Request Borrower Info" at bounding box center [606, 282] width 140 height 21
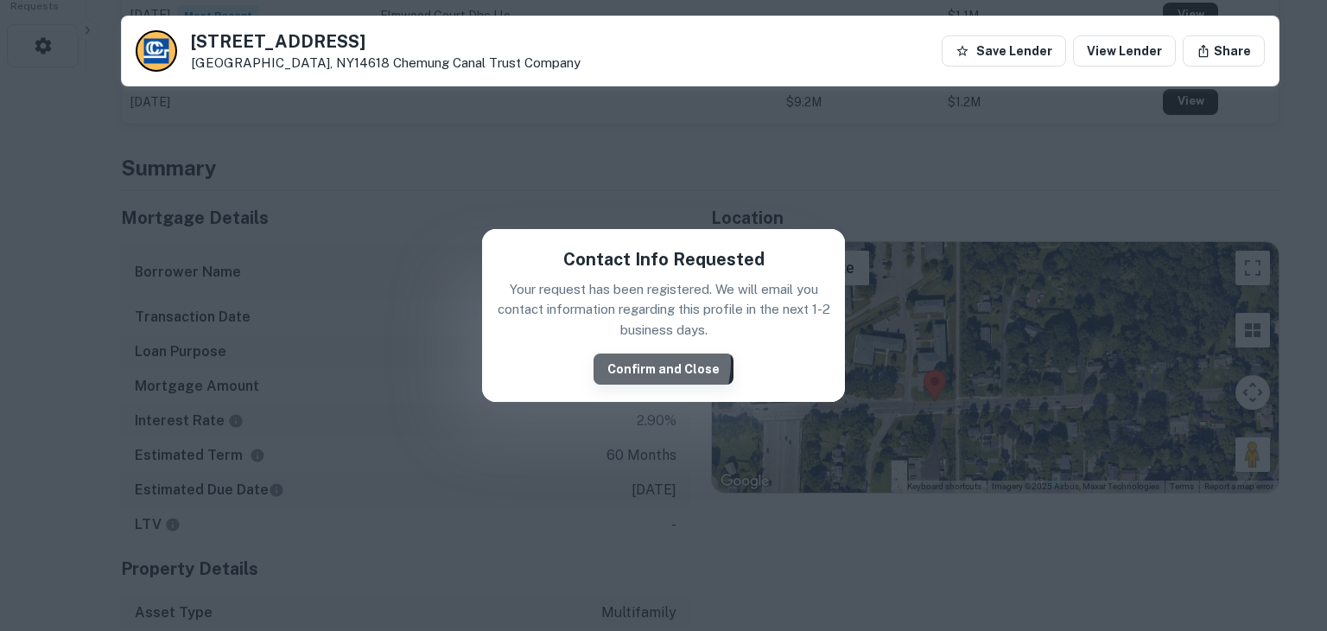
click at [643, 362] on button "Confirm and Close" at bounding box center [663, 368] width 140 height 31
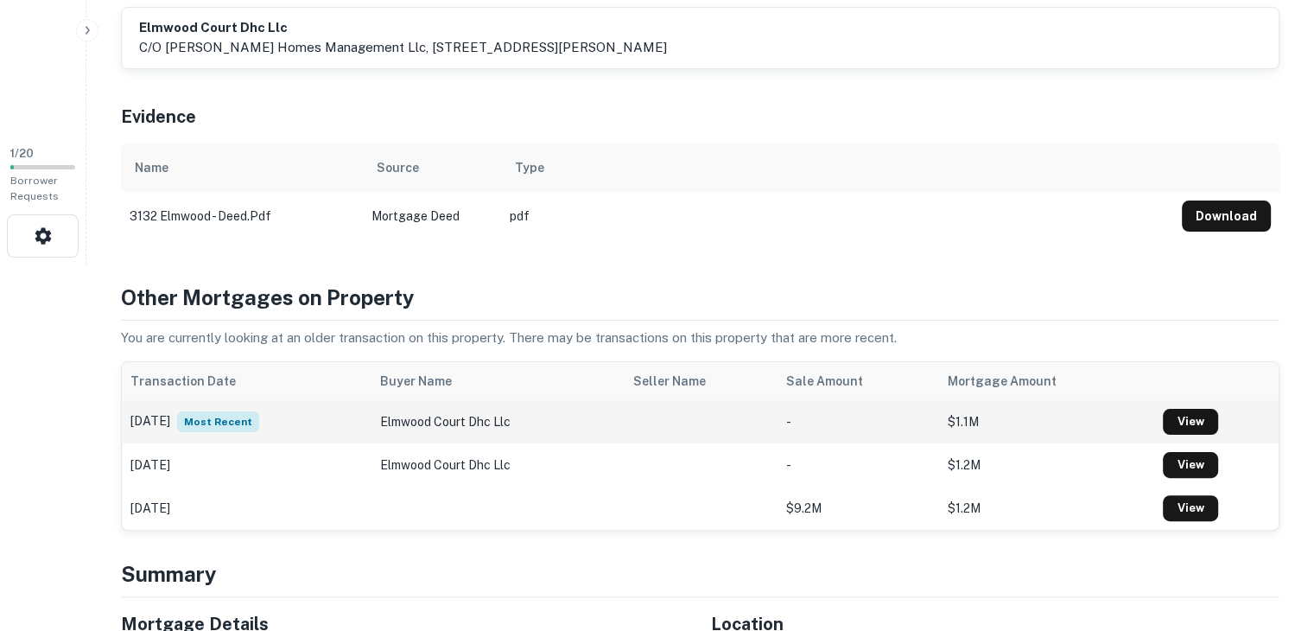
scroll to position [0, 0]
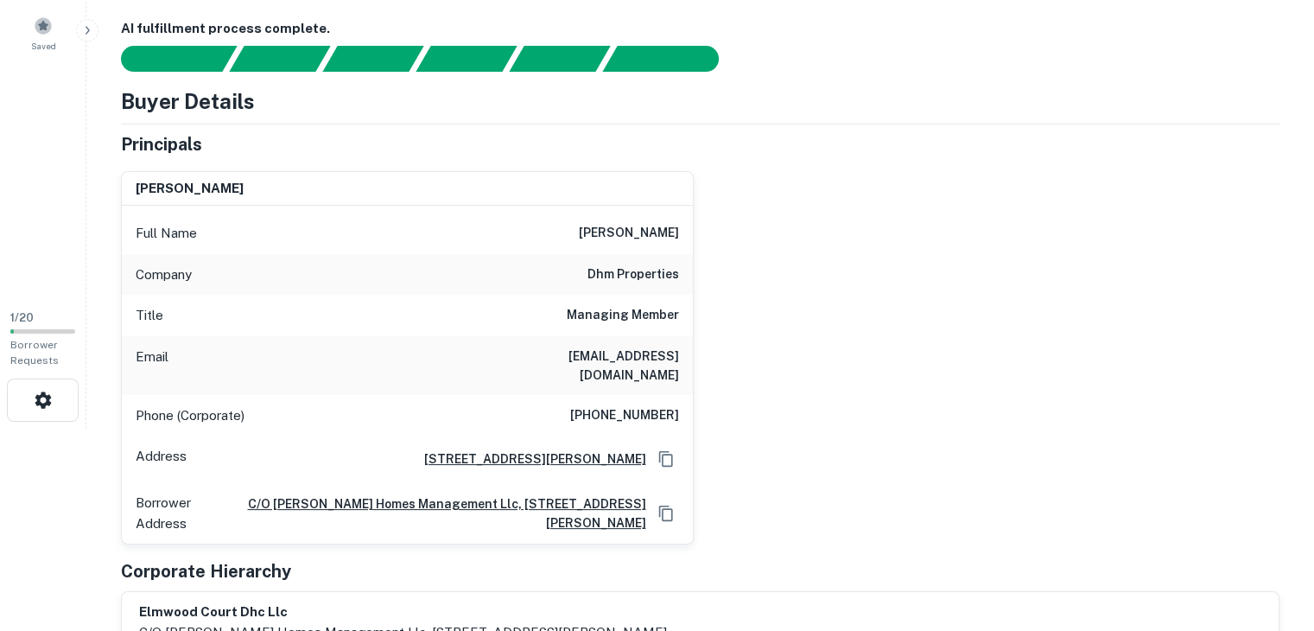
scroll to position [204, 0]
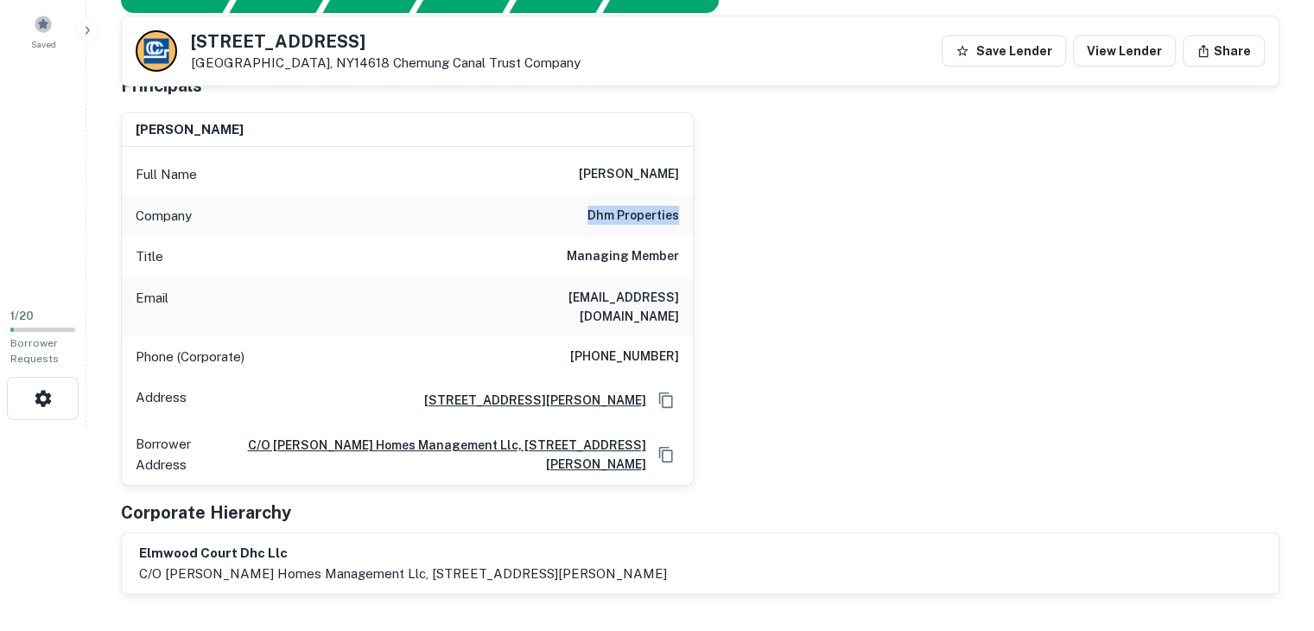
drag, startPoint x: 591, startPoint y: 209, endPoint x: 684, endPoint y: 223, distance: 94.3
click at [684, 223] on div "Company dhm properties" at bounding box center [407, 215] width 571 height 41
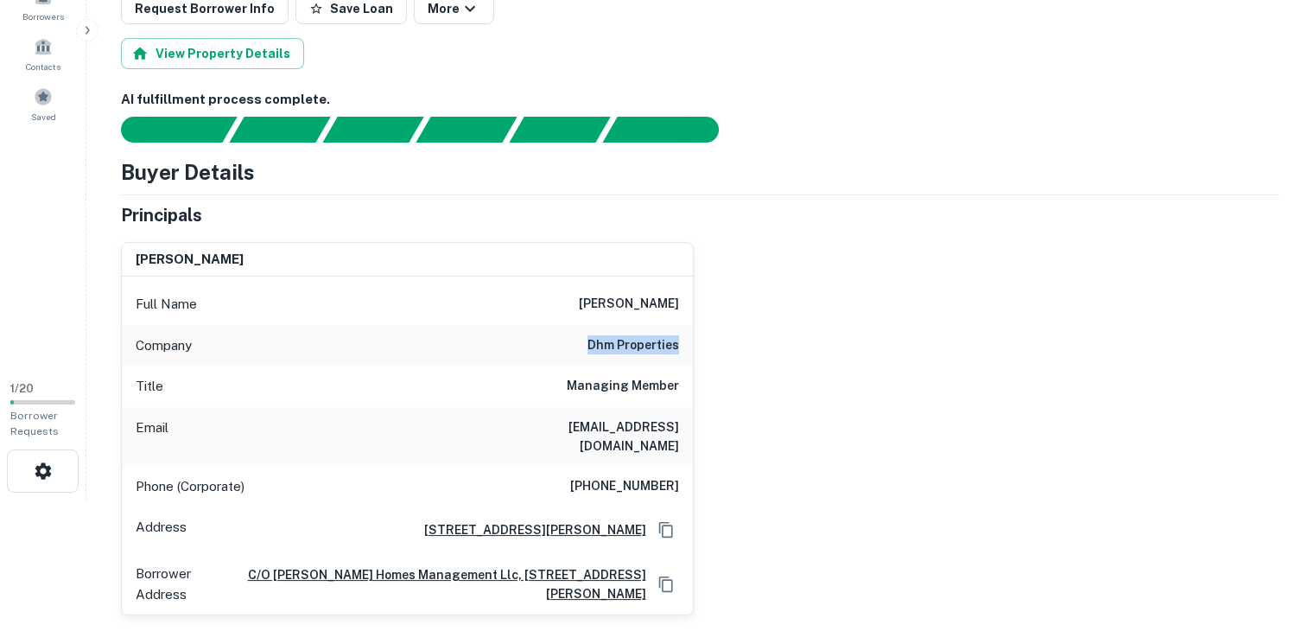
scroll to position [131, 0]
drag, startPoint x: 614, startPoint y: 297, endPoint x: 684, endPoint y: 301, distance: 70.1
click at [684, 301] on div "Full Name [PERSON_NAME]" at bounding box center [407, 303] width 571 height 41
copy h6 "[PERSON_NAME]"
click at [659, 576] on icon "Copy Address" at bounding box center [665, 584] width 14 height 16
